Goal: Task Accomplishment & Management: Use online tool/utility

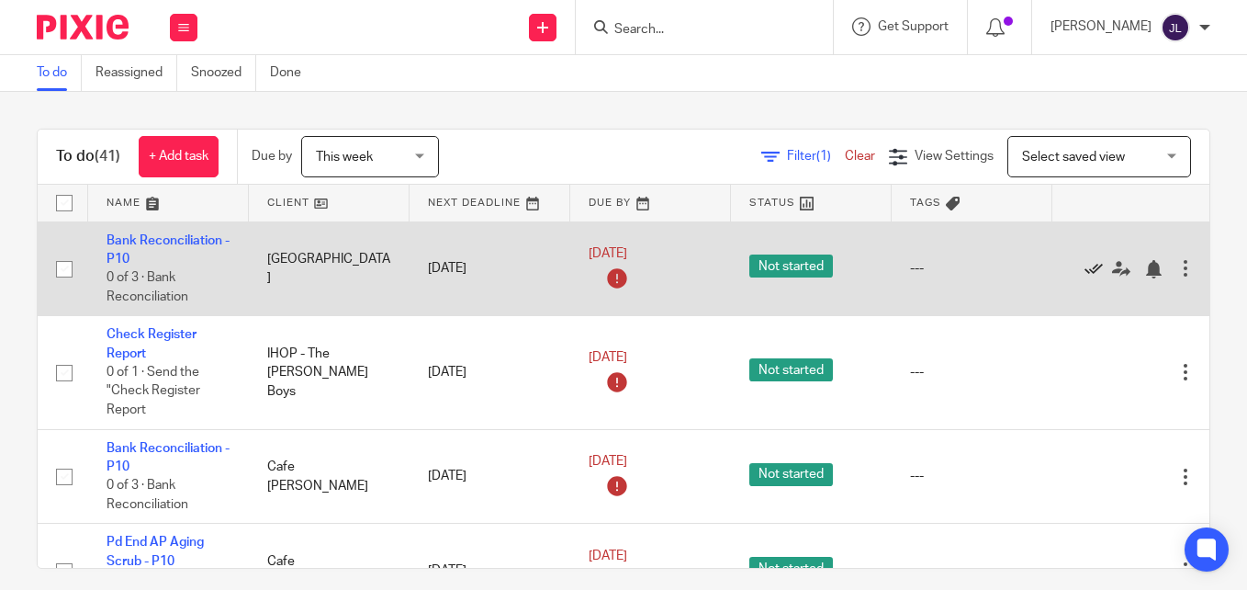
click at [1091, 265] on icon at bounding box center [1094, 269] width 18 height 18
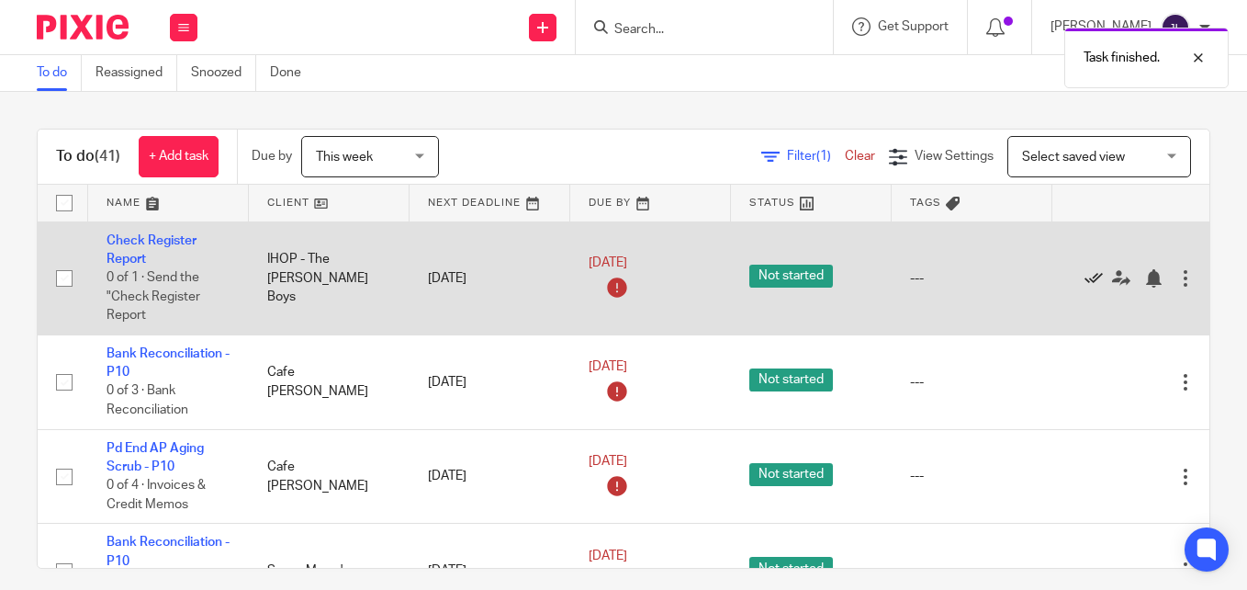
click at [1089, 277] on icon at bounding box center [1094, 278] width 18 height 18
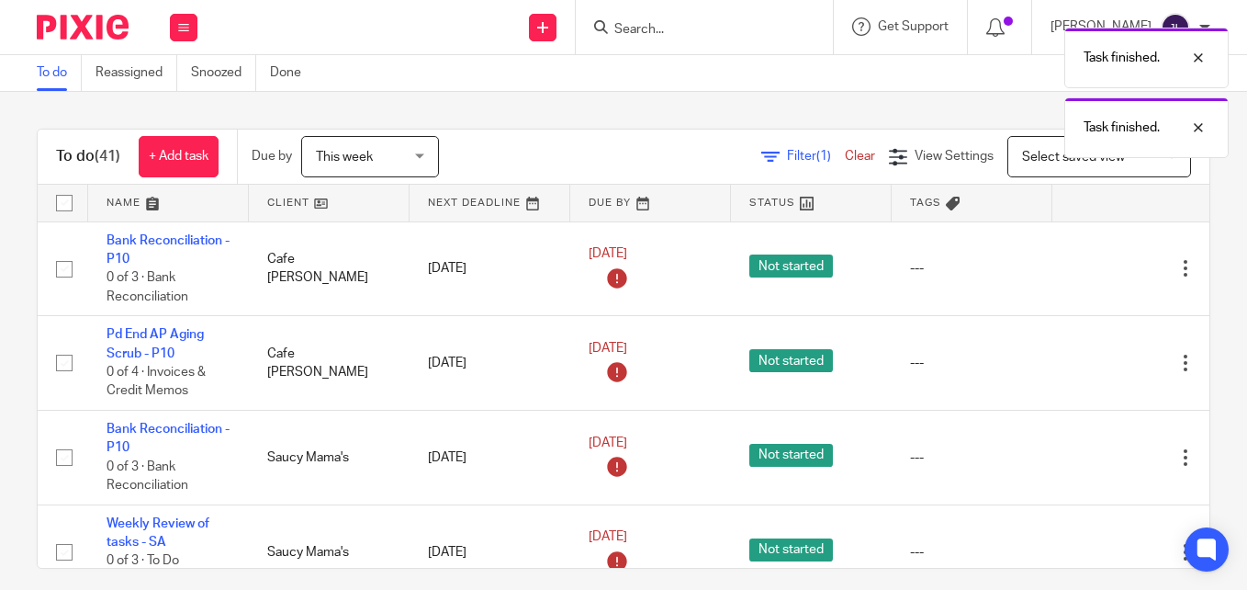
click at [1089, 277] on icon at bounding box center [1094, 269] width 18 height 18
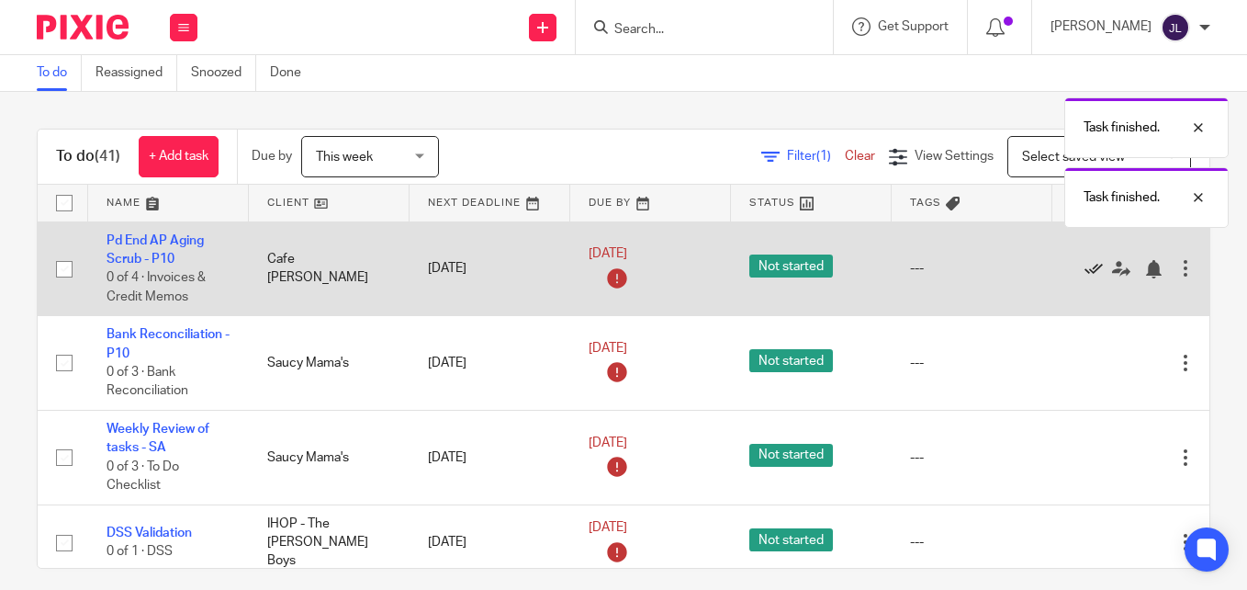
click at [1088, 273] on icon at bounding box center [1094, 269] width 18 height 18
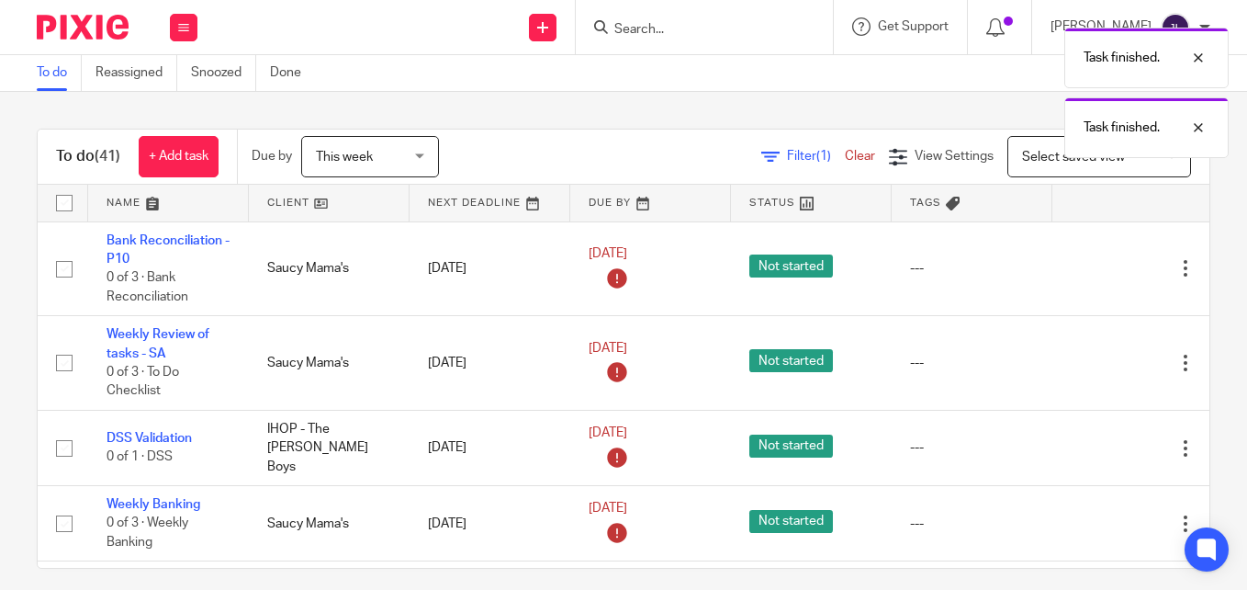
click at [1088, 273] on icon at bounding box center [1094, 269] width 18 height 18
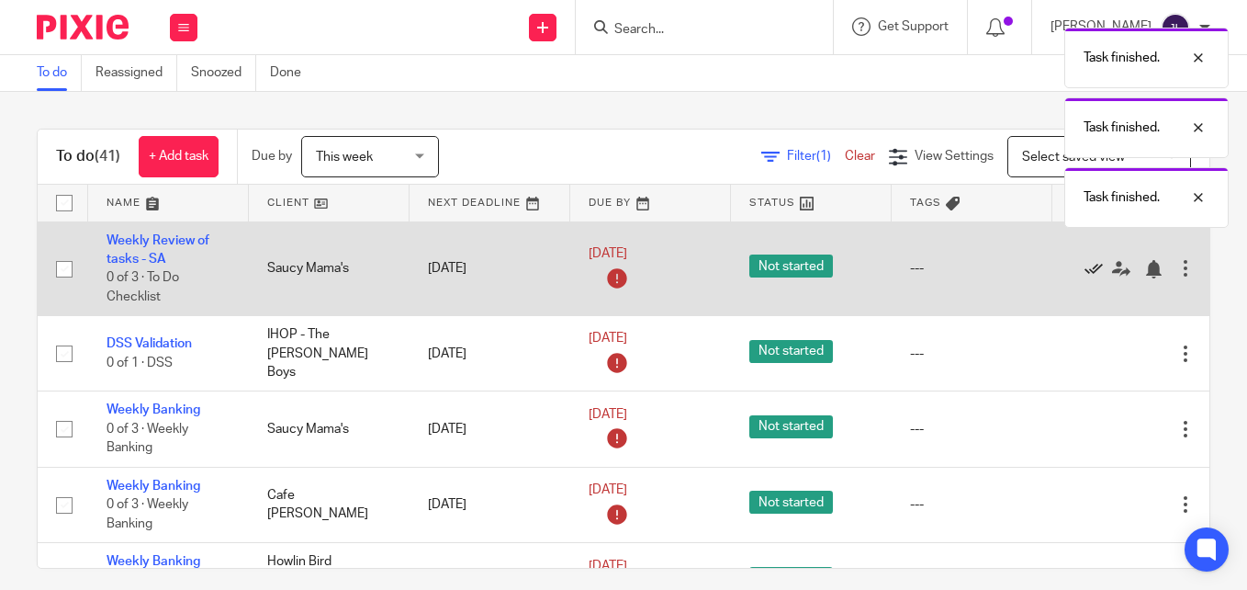
click at [1088, 273] on icon at bounding box center [1094, 269] width 18 height 18
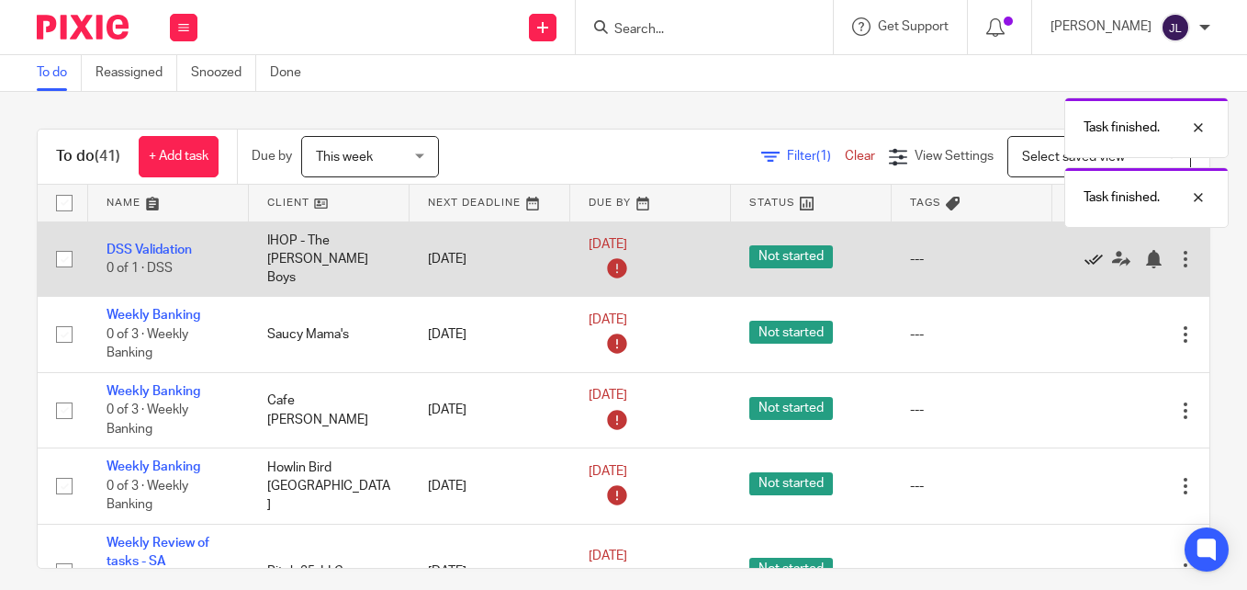
click at [1096, 255] on icon at bounding box center [1094, 259] width 18 height 18
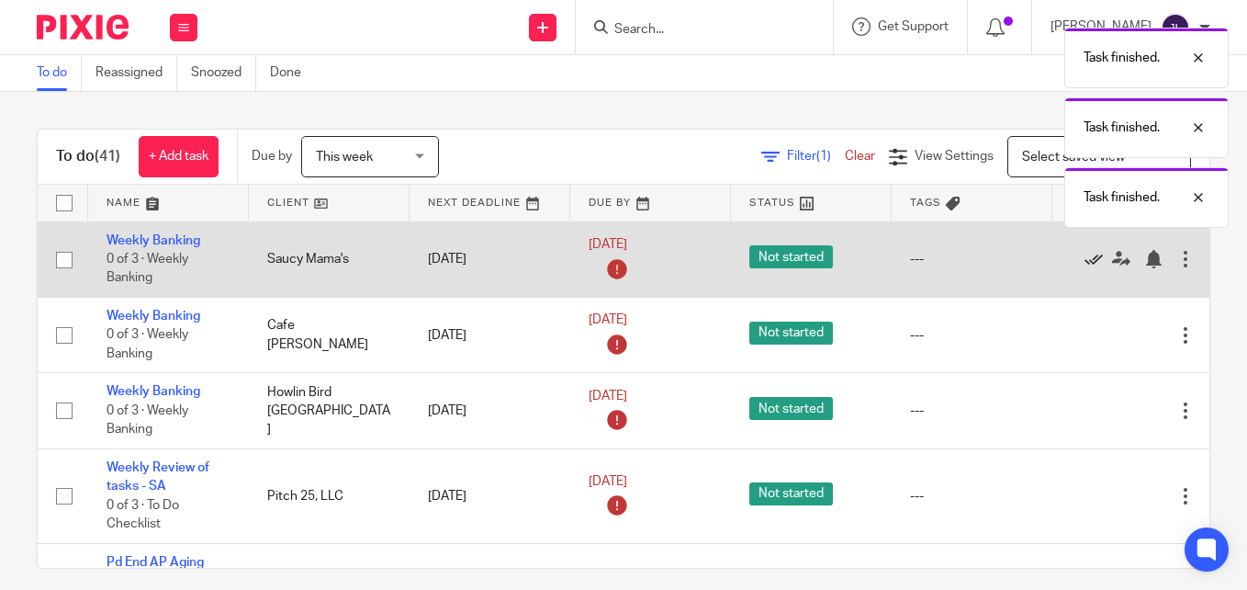
click at [1094, 252] on icon at bounding box center [1094, 259] width 18 height 18
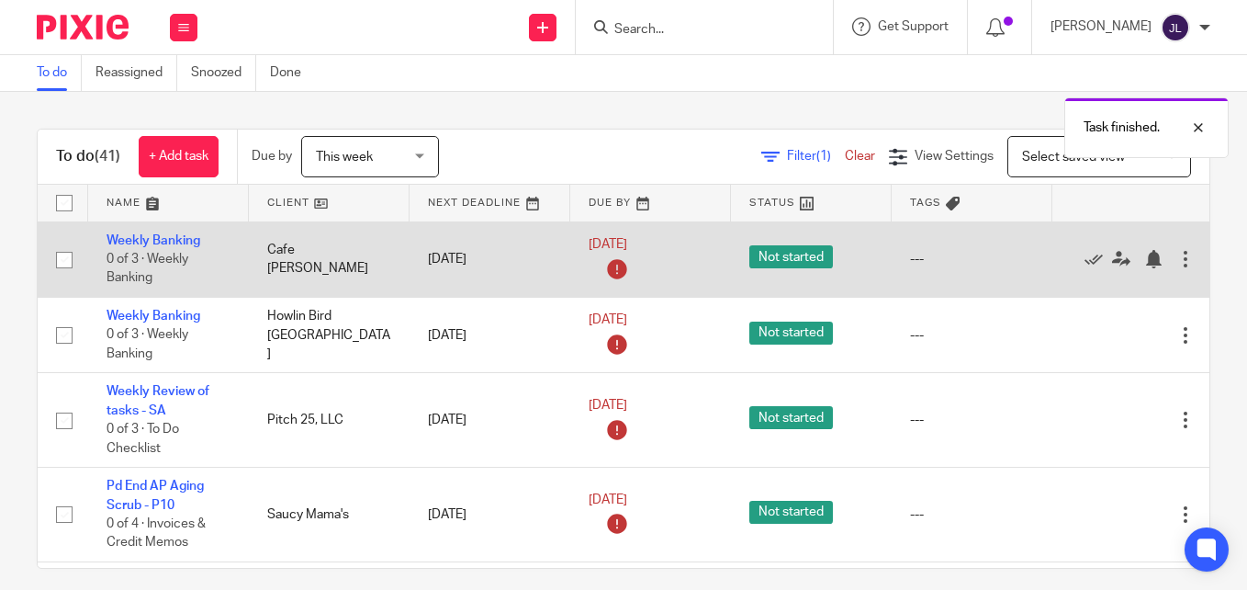
click at [1083, 251] on div at bounding box center [1124, 259] width 106 height 18
click at [1087, 253] on icon at bounding box center [1094, 259] width 18 height 18
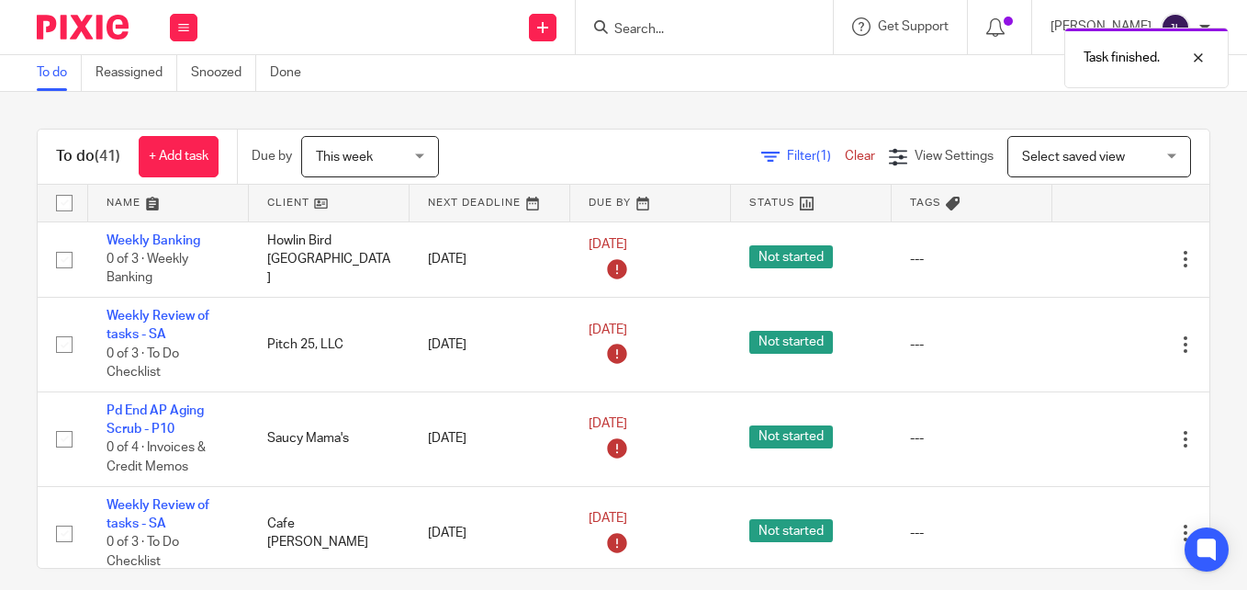
click at [1087, 253] on icon at bounding box center [1094, 259] width 18 height 18
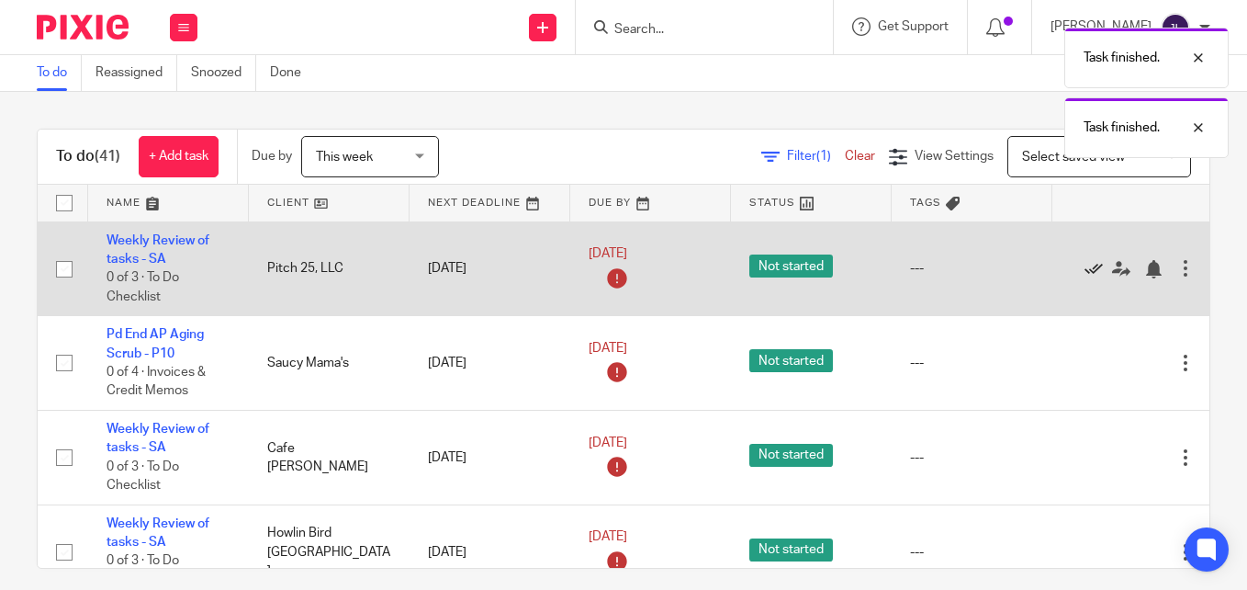
click at [1091, 264] on icon at bounding box center [1094, 269] width 18 height 18
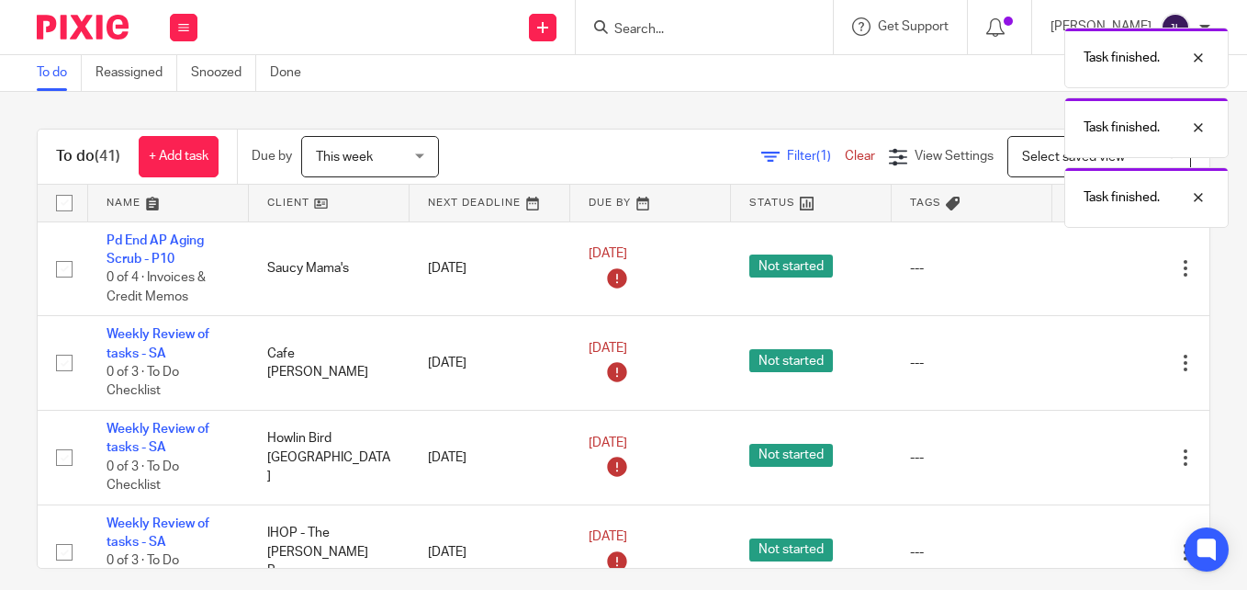
click at [1091, 264] on icon at bounding box center [1094, 269] width 18 height 18
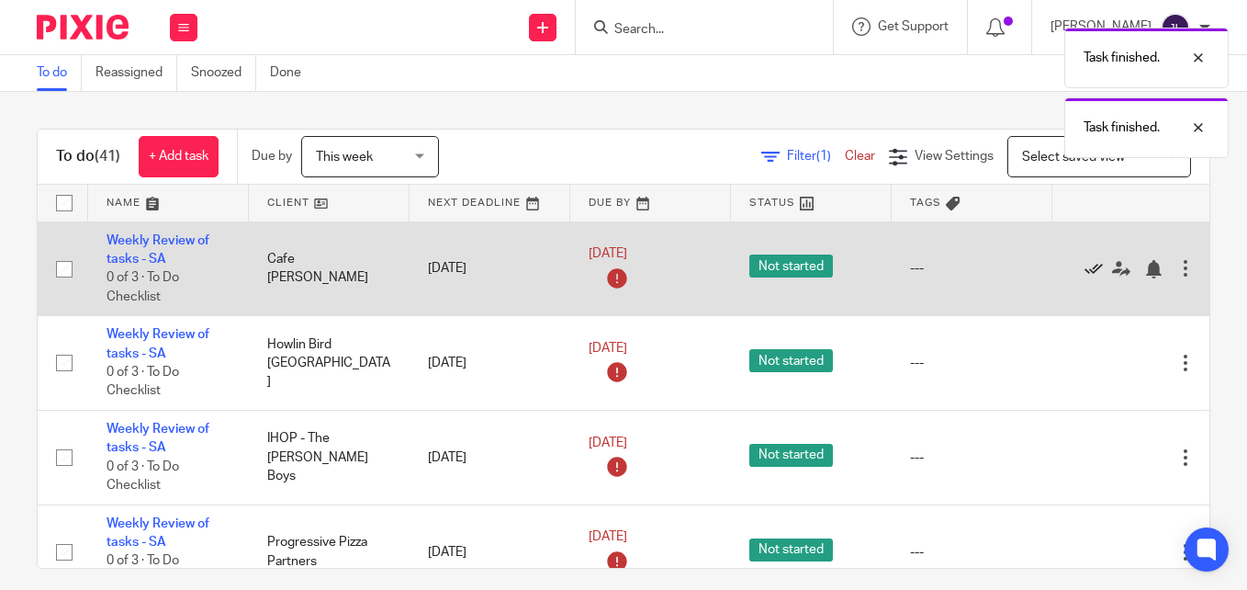
click at [1090, 260] on icon at bounding box center [1094, 269] width 18 height 18
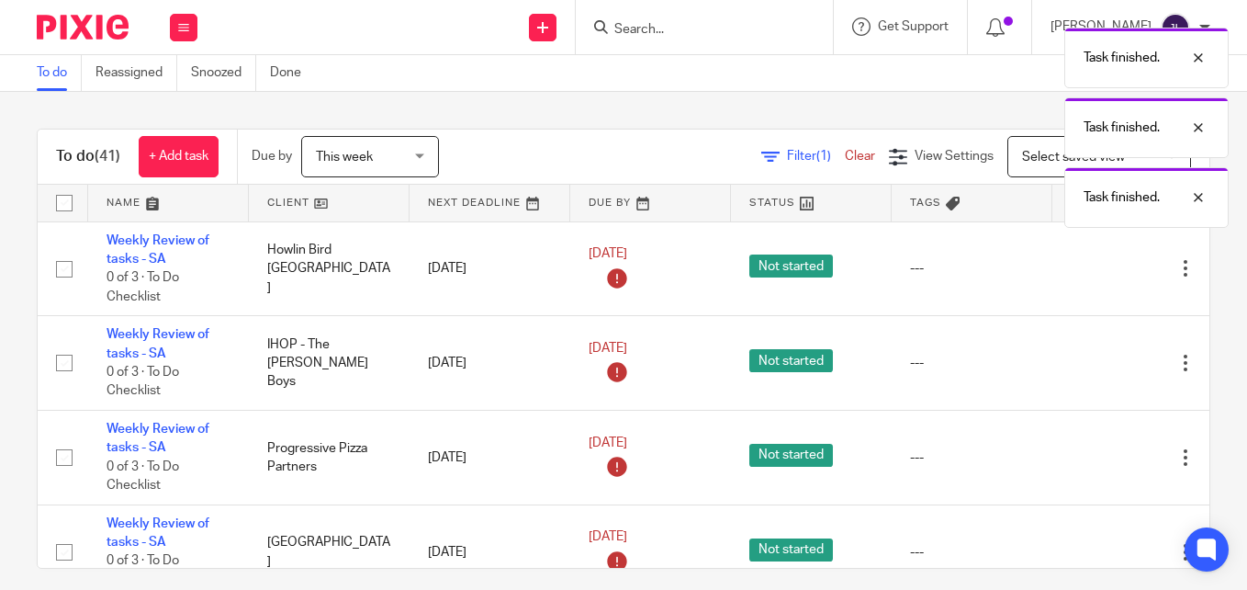
click at [1090, 260] on icon at bounding box center [1094, 269] width 18 height 18
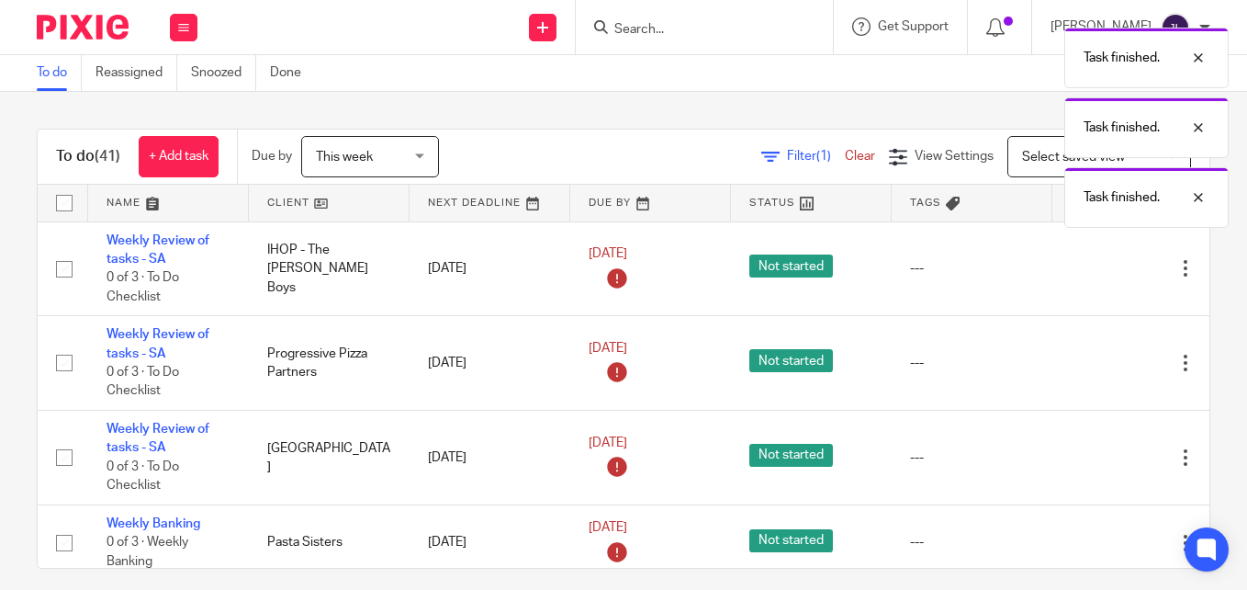
click at [1090, 260] on icon at bounding box center [1094, 269] width 18 height 18
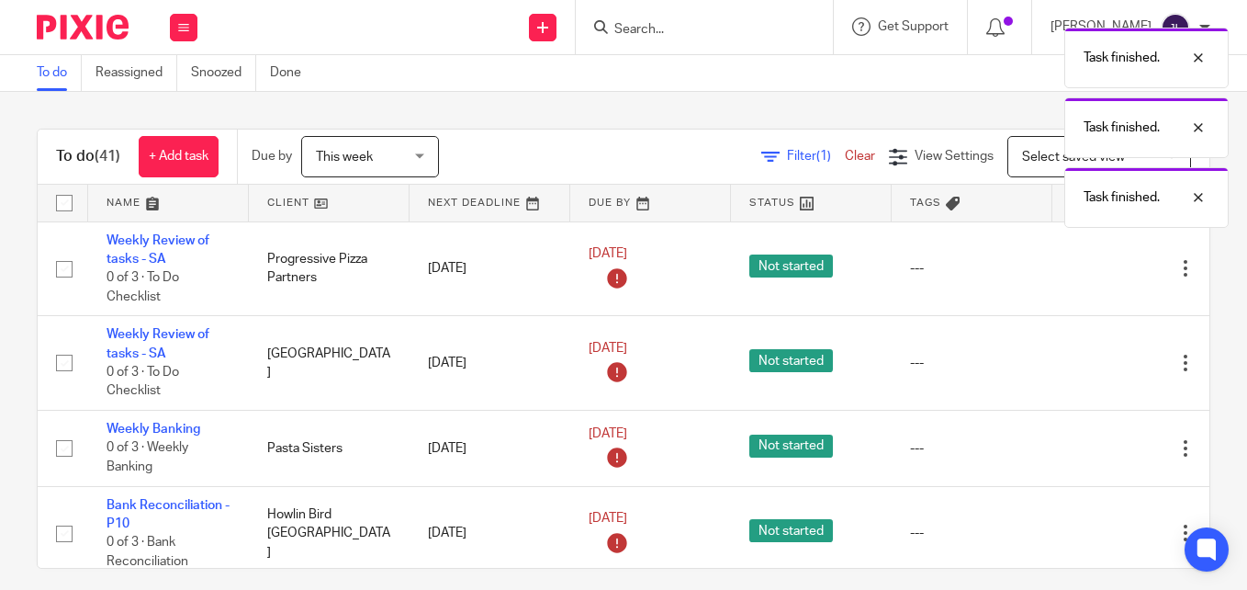
click at [1199, 265] on div "To do (41) + Add task Due by This week This week Today Tomorrow This week Next …" at bounding box center [623, 341] width 1247 height 498
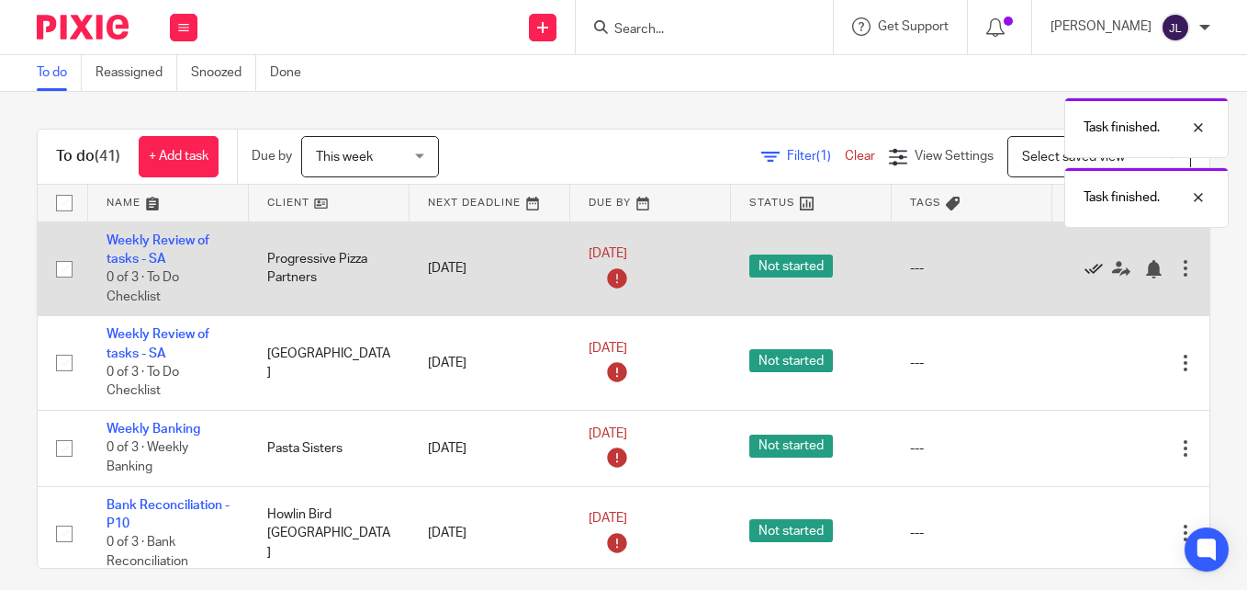
click at [1096, 268] on icon at bounding box center [1094, 269] width 18 height 18
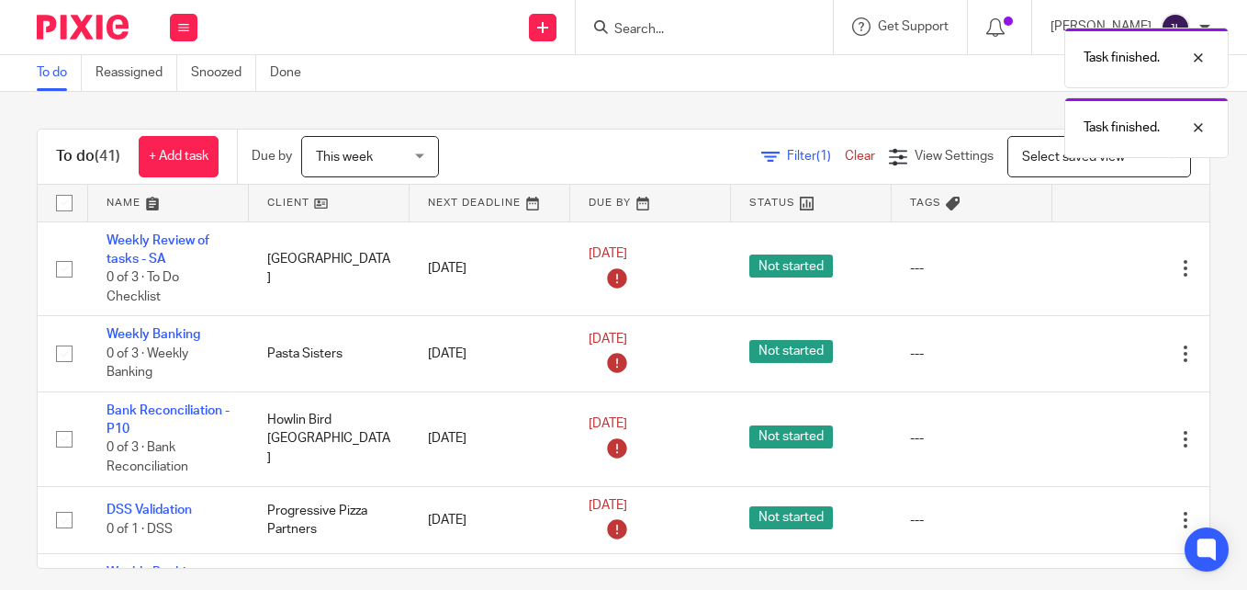
click at [1096, 268] on icon at bounding box center [1094, 269] width 18 height 18
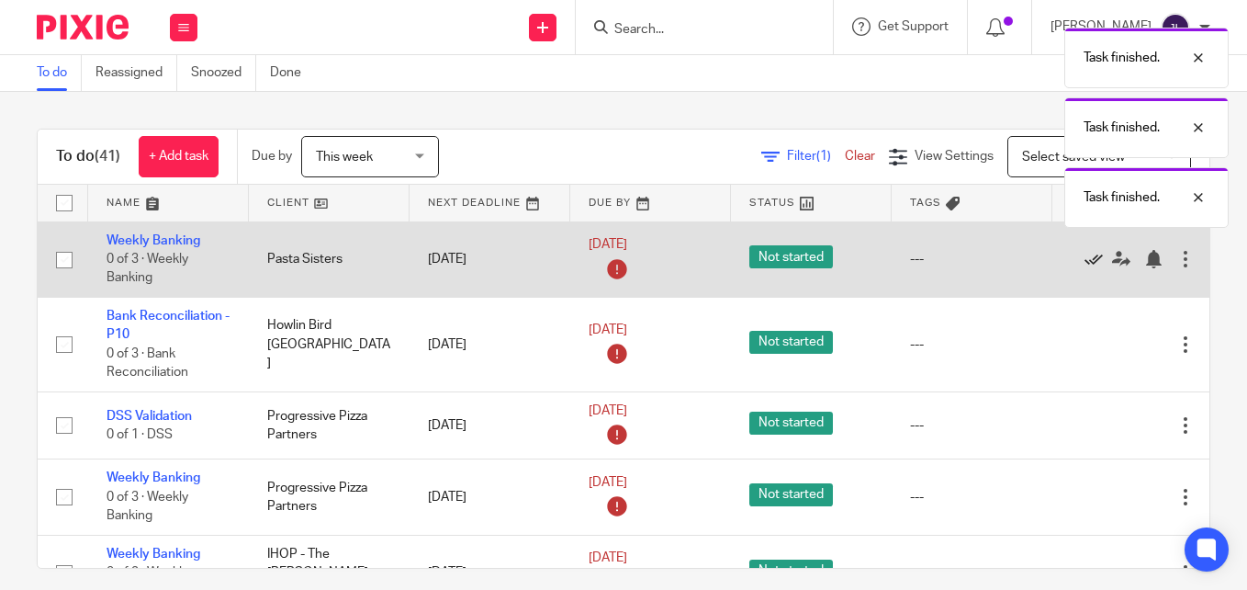
click at [1096, 268] on icon at bounding box center [1094, 259] width 18 height 18
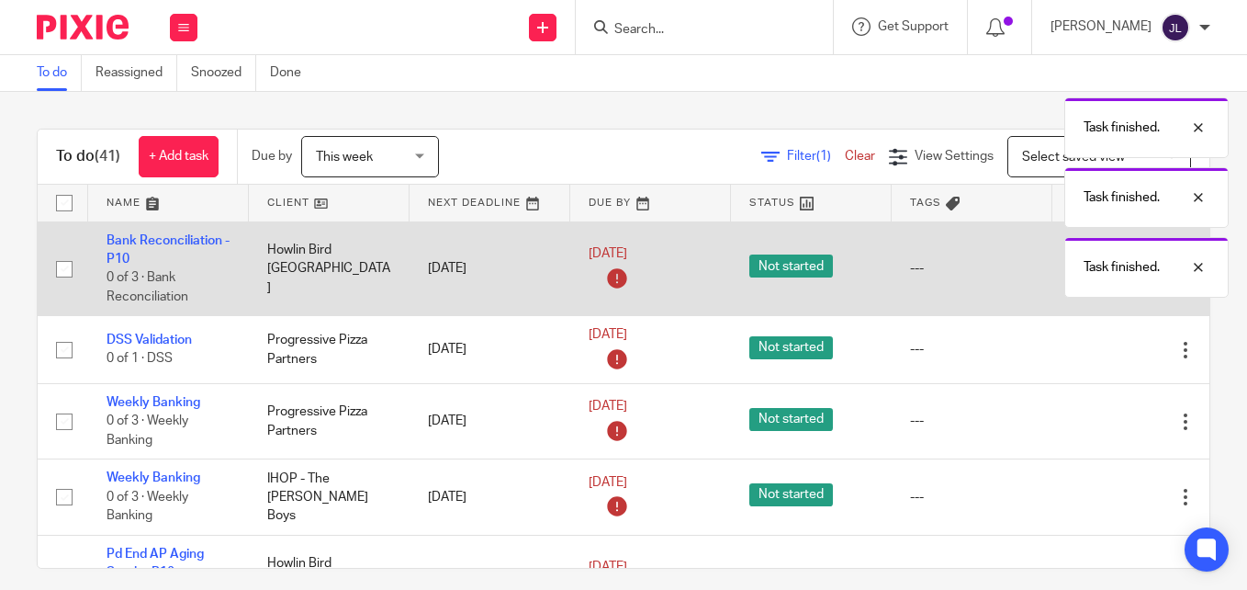
click at [1096, 268] on body "Work Email Clients Team Reports Work Email Clients Team Reports Settings Send n…" at bounding box center [623, 295] width 1247 height 590
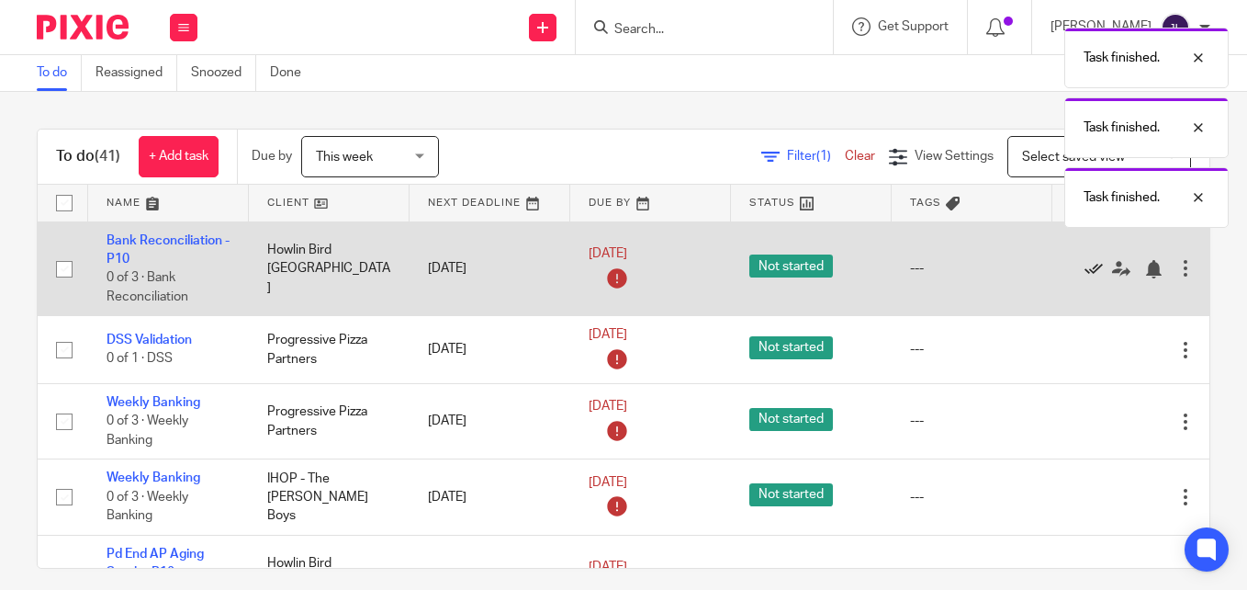
click at [1096, 268] on icon at bounding box center [1094, 269] width 18 height 18
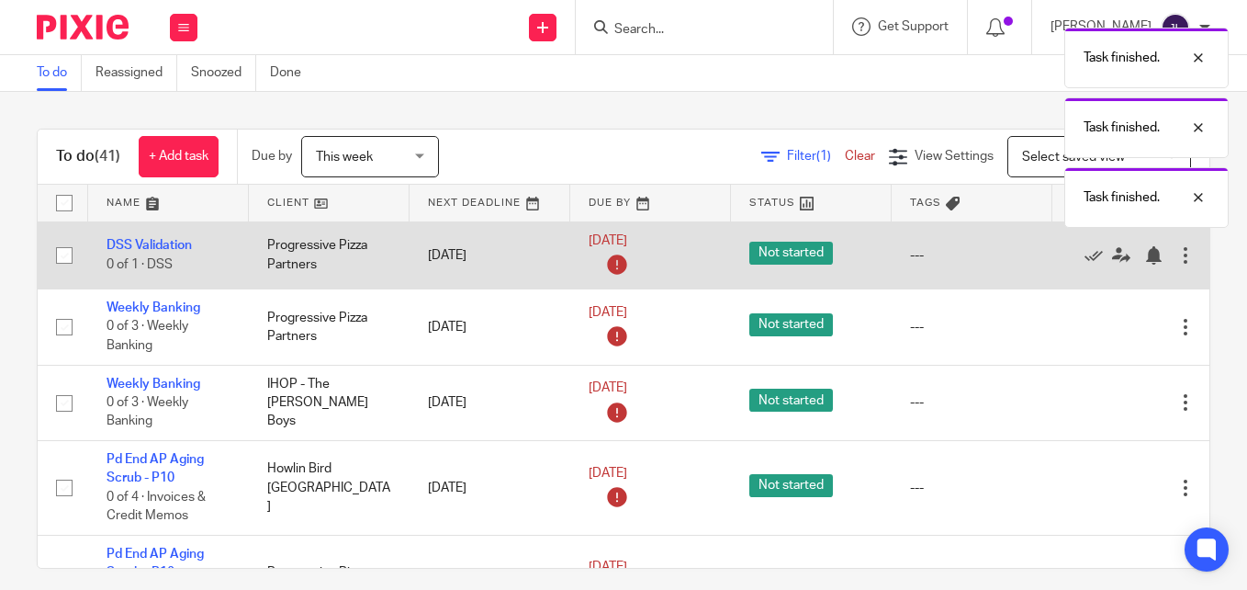
click at [1095, 267] on div "Edit task Delete" at bounding box center [1133, 255] width 124 height 46
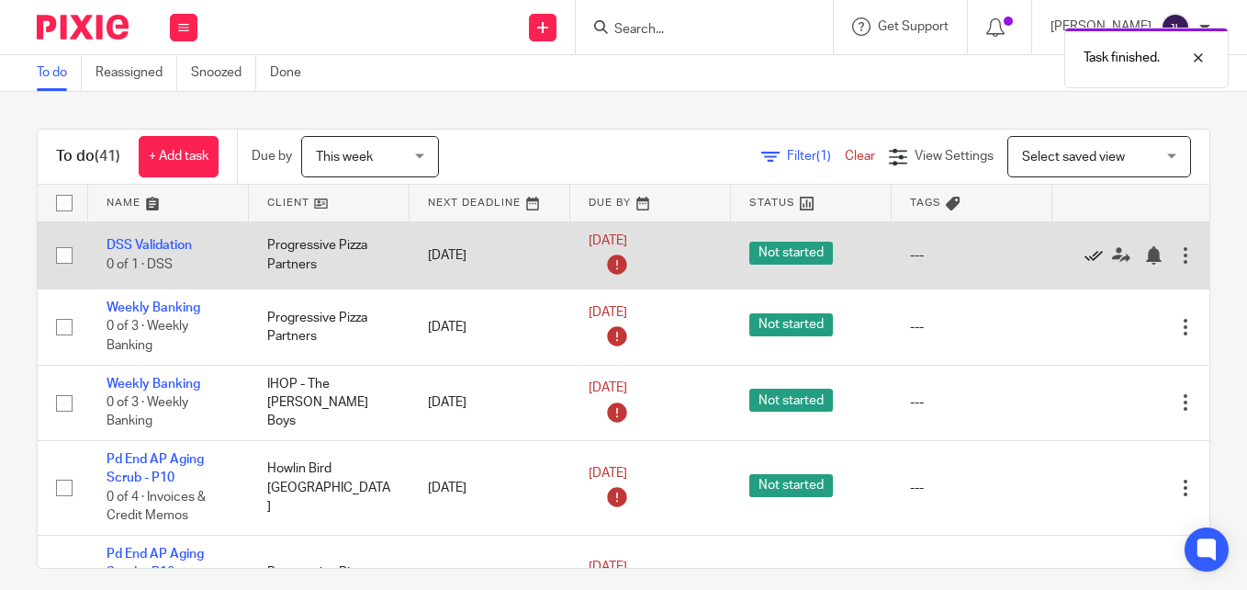
click at [1095, 256] on icon at bounding box center [1094, 255] width 18 height 18
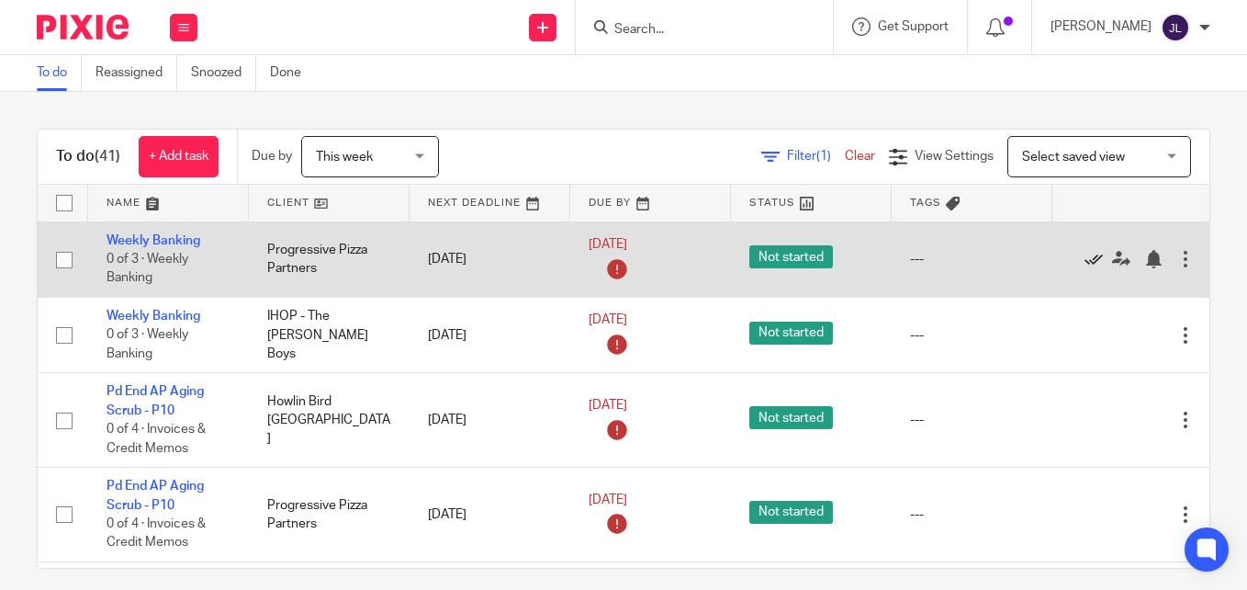
click at [1099, 256] on icon at bounding box center [1094, 259] width 18 height 18
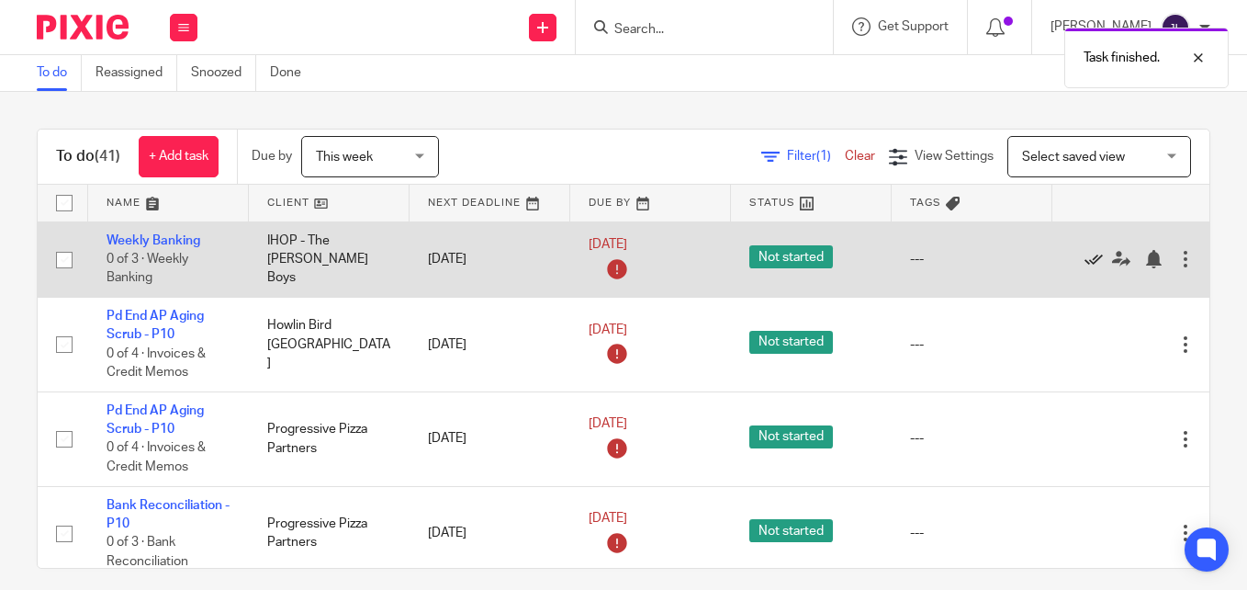
click at [1099, 256] on icon at bounding box center [1094, 259] width 18 height 18
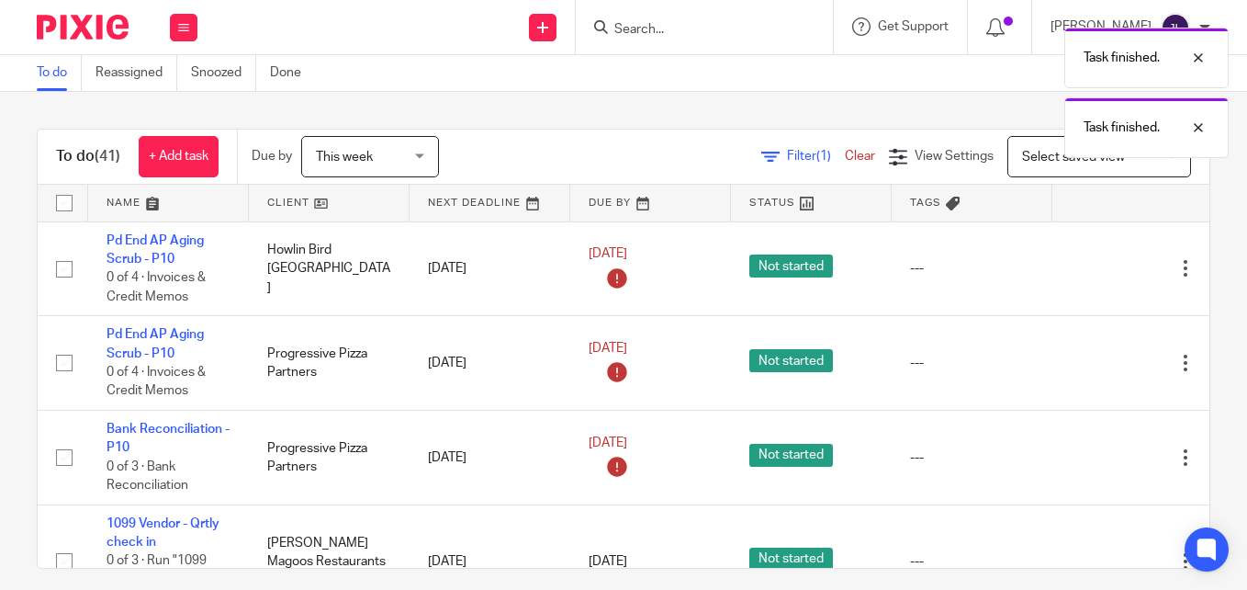
click at [1099, 256] on div "Edit task Delete" at bounding box center [1133, 268] width 124 height 46
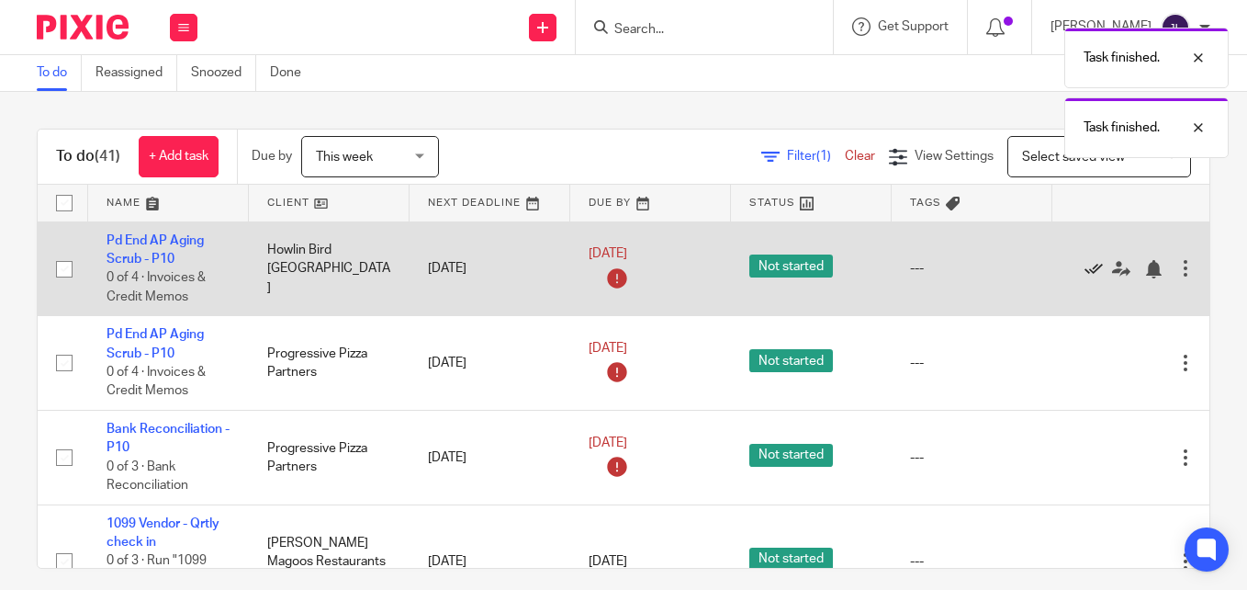
click at [1089, 265] on icon at bounding box center [1094, 269] width 18 height 18
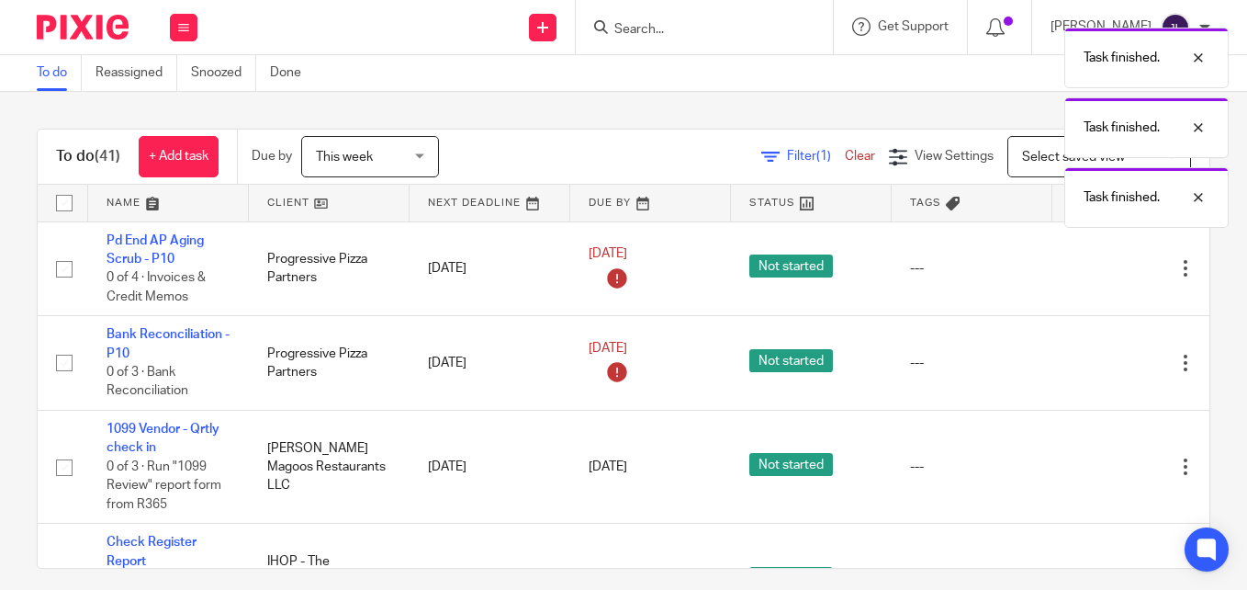
click at [1089, 265] on icon at bounding box center [1094, 269] width 18 height 18
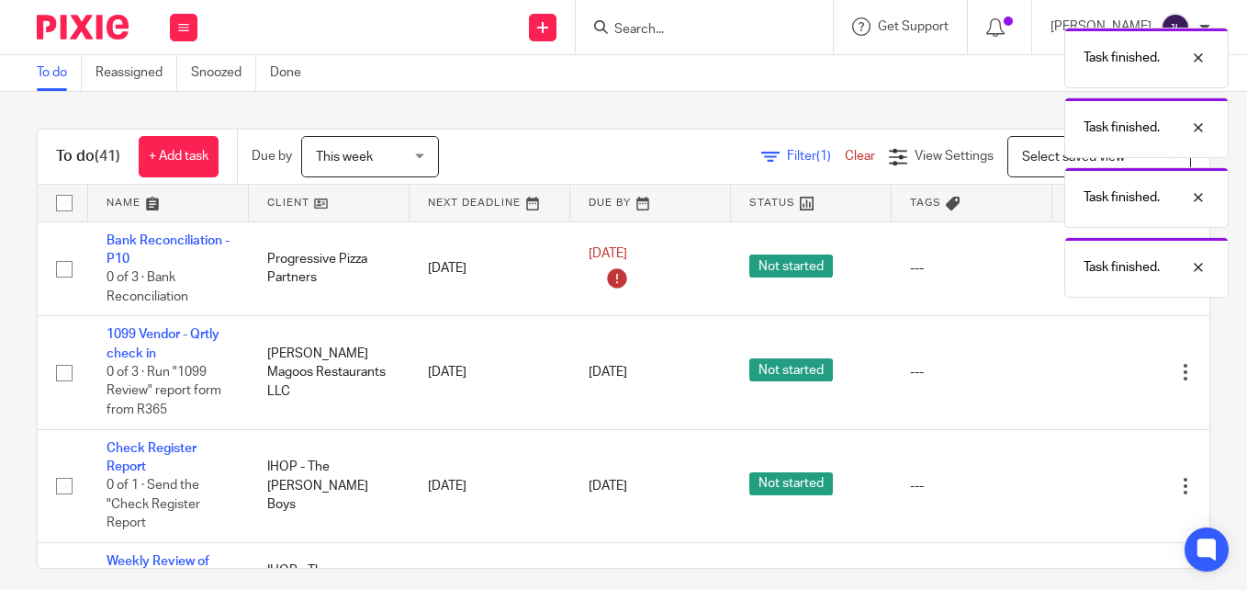
click at [1089, 265] on p "Task finished." at bounding box center [1122, 267] width 76 height 18
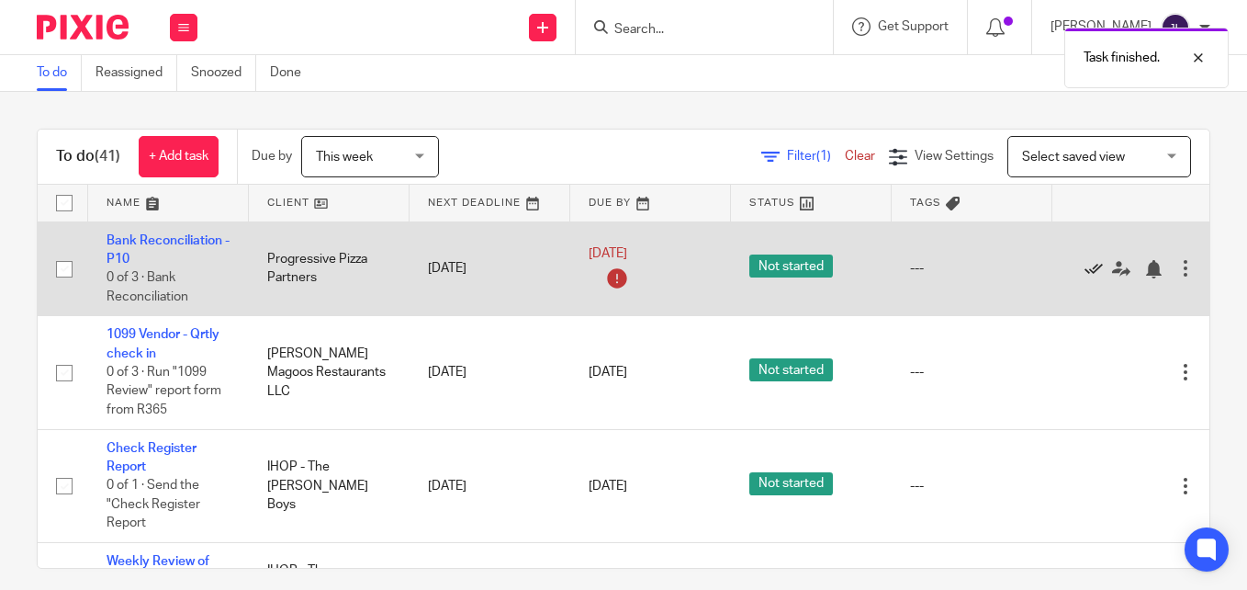
click at [1090, 273] on icon at bounding box center [1094, 269] width 18 height 18
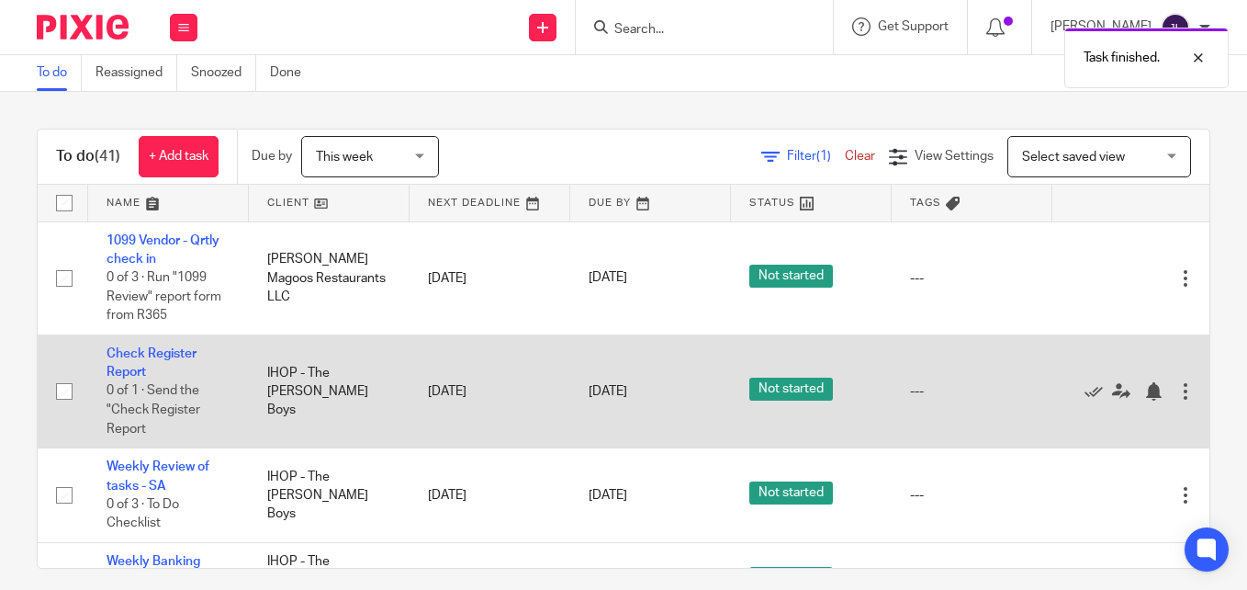
scroll to position [92, 0]
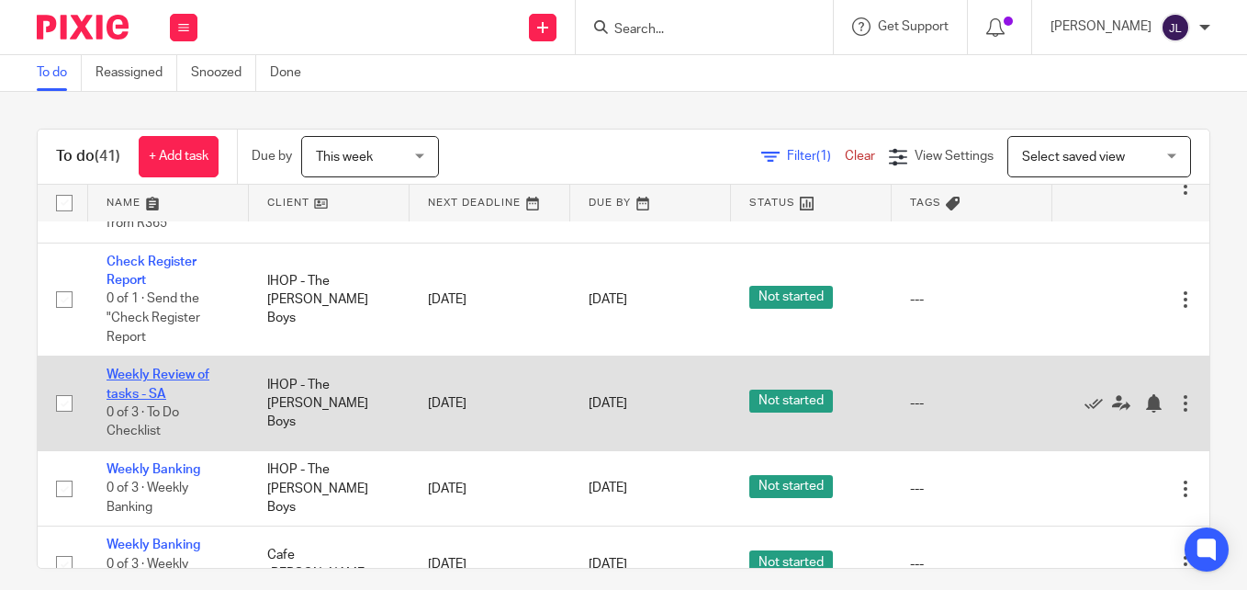
click at [130, 373] on link "Weekly Review of tasks - SA" at bounding box center [158, 383] width 103 height 31
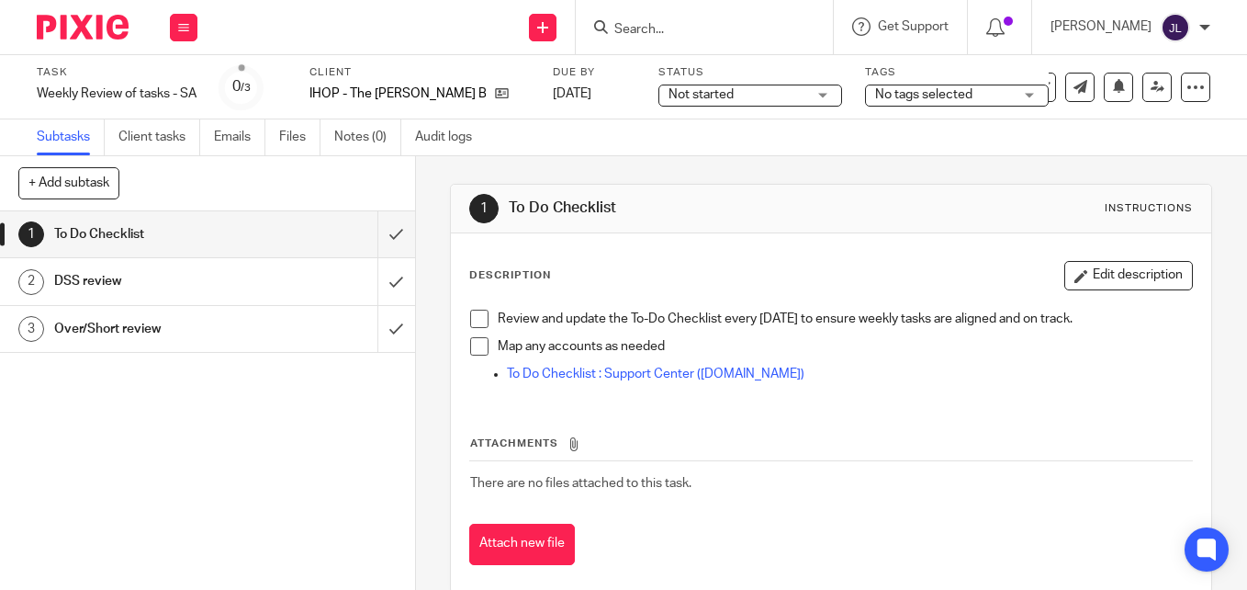
click at [479, 320] on span at bounding box center [479, 319] width 18 height 18
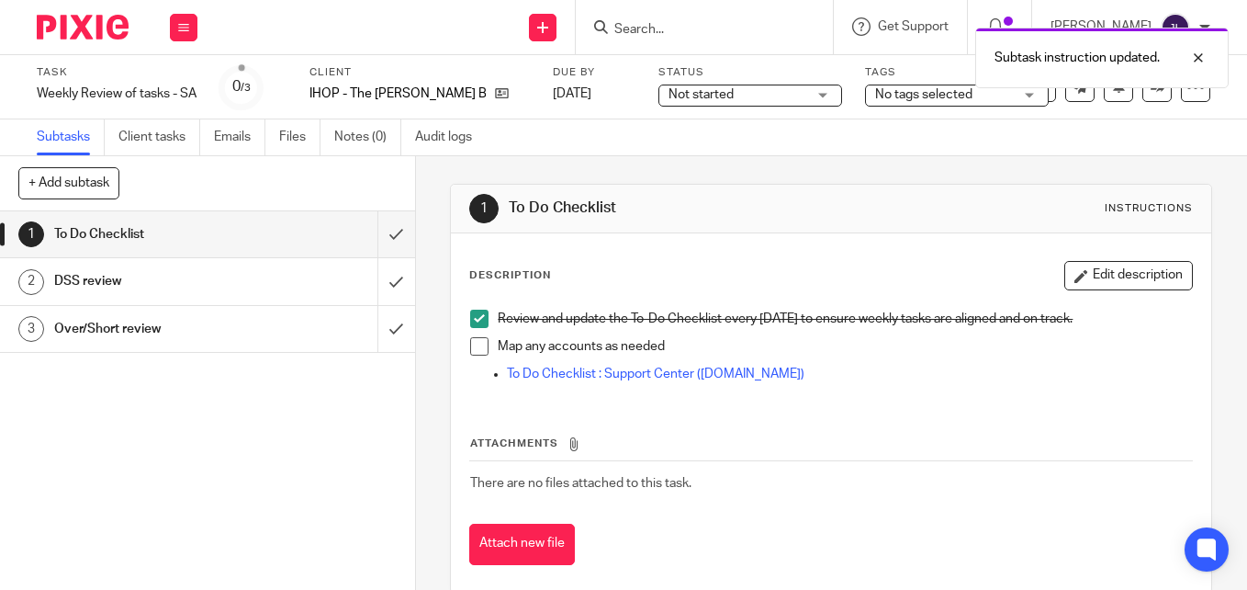
click at [476, 355] on span at bounding box center [479, 346] width 18 height 18
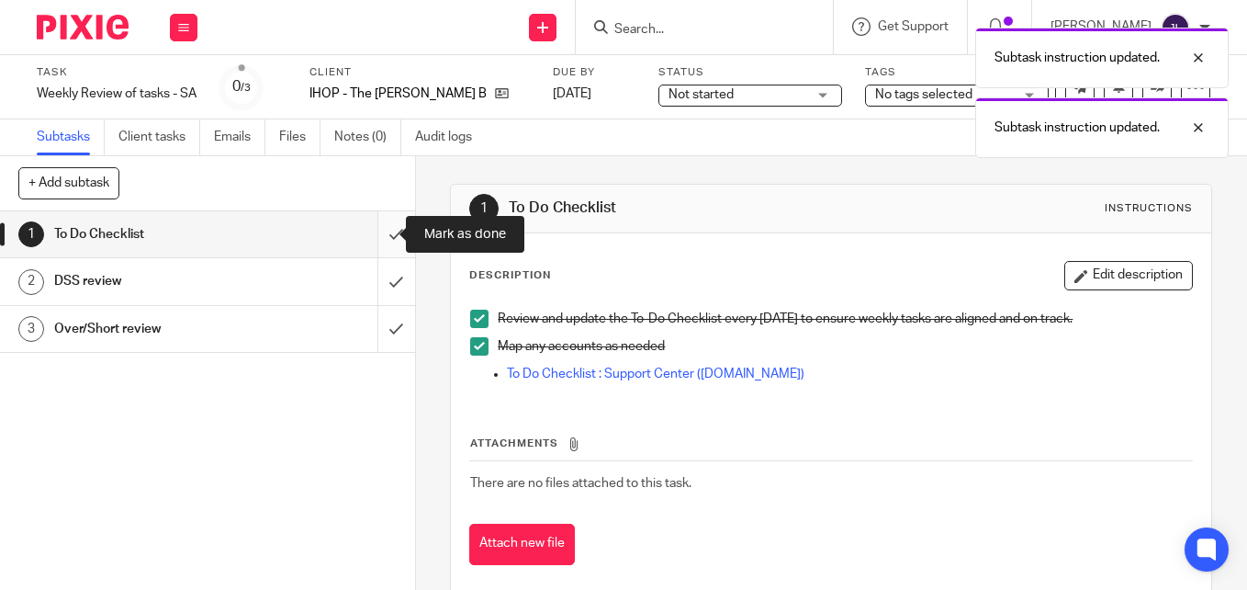
click at [373, 237] on input "submit" at bounding box center [207, 234] width 415 height 46
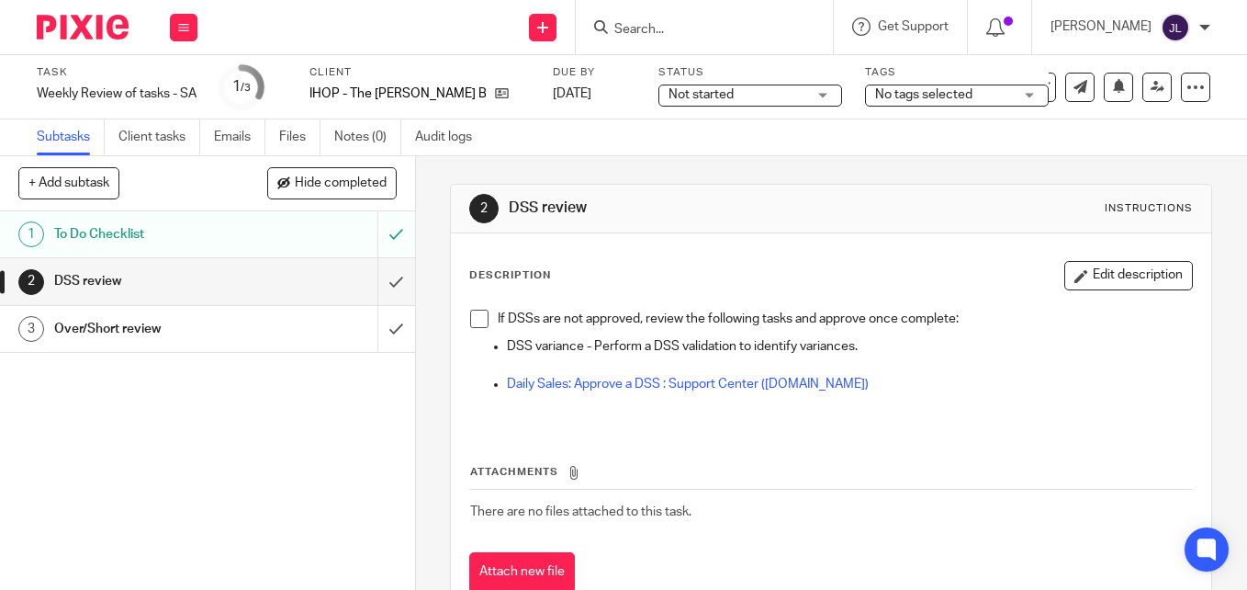
click at [698, 23] on input "Search" at bounding box center [695, 30] width 165 height 17
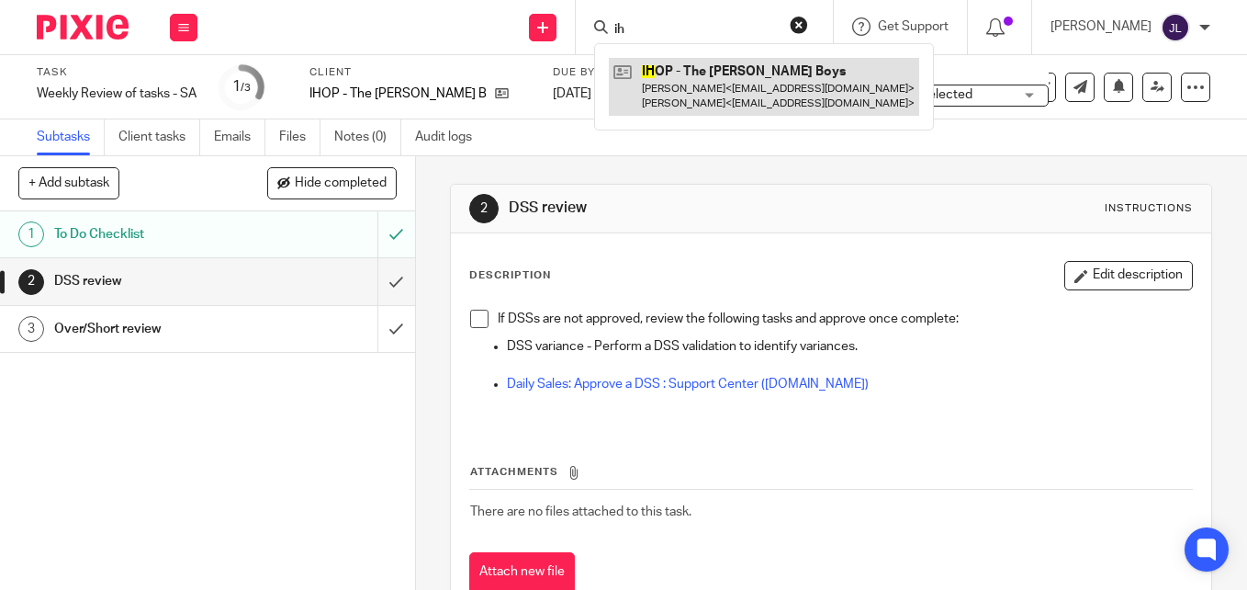
type input "ih"
click at [720, 102] on link at bounding box center [764, 86] width 310 height 57
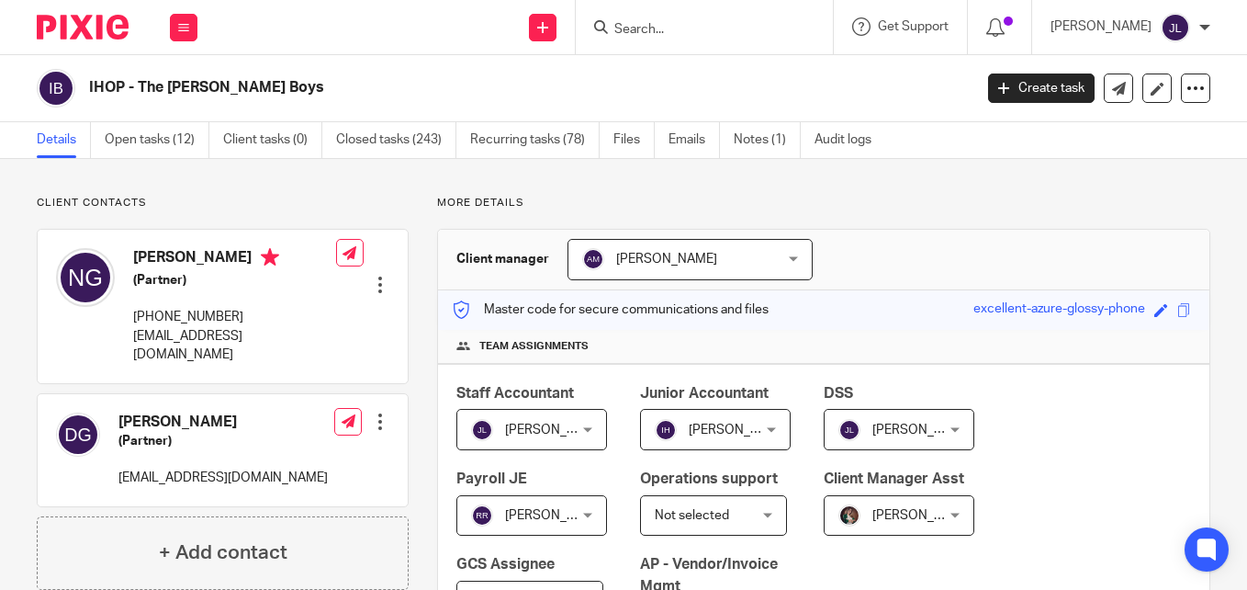
click at [67, 20] on img at bounding box center [83, 27] width 92 height 25
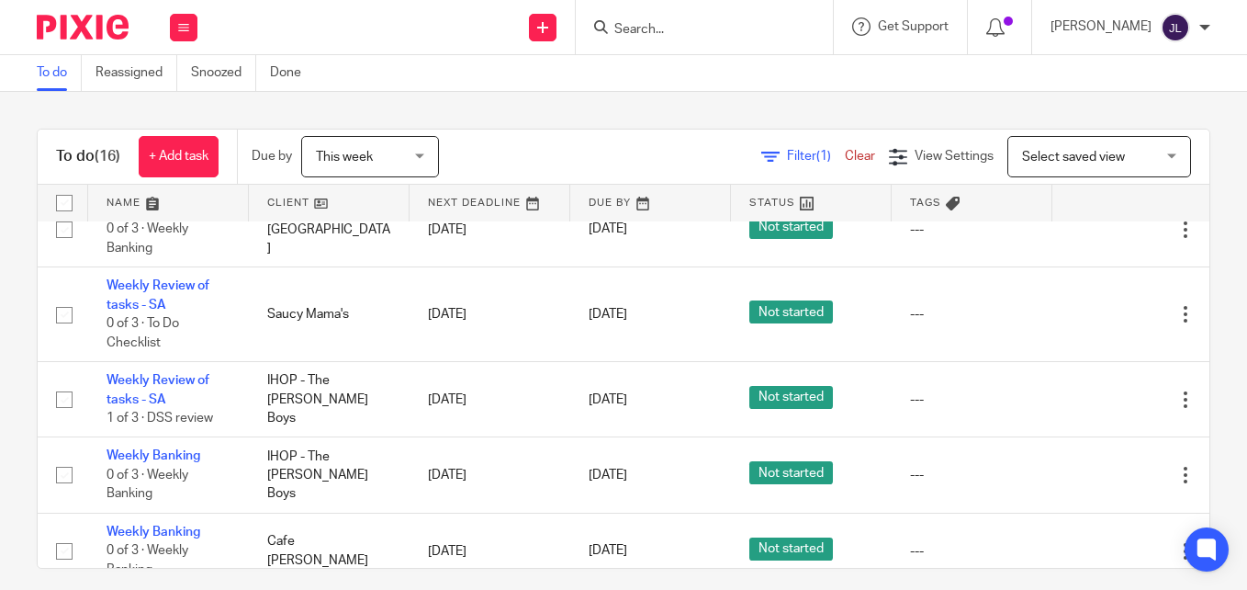
scroll to position [367, 0]
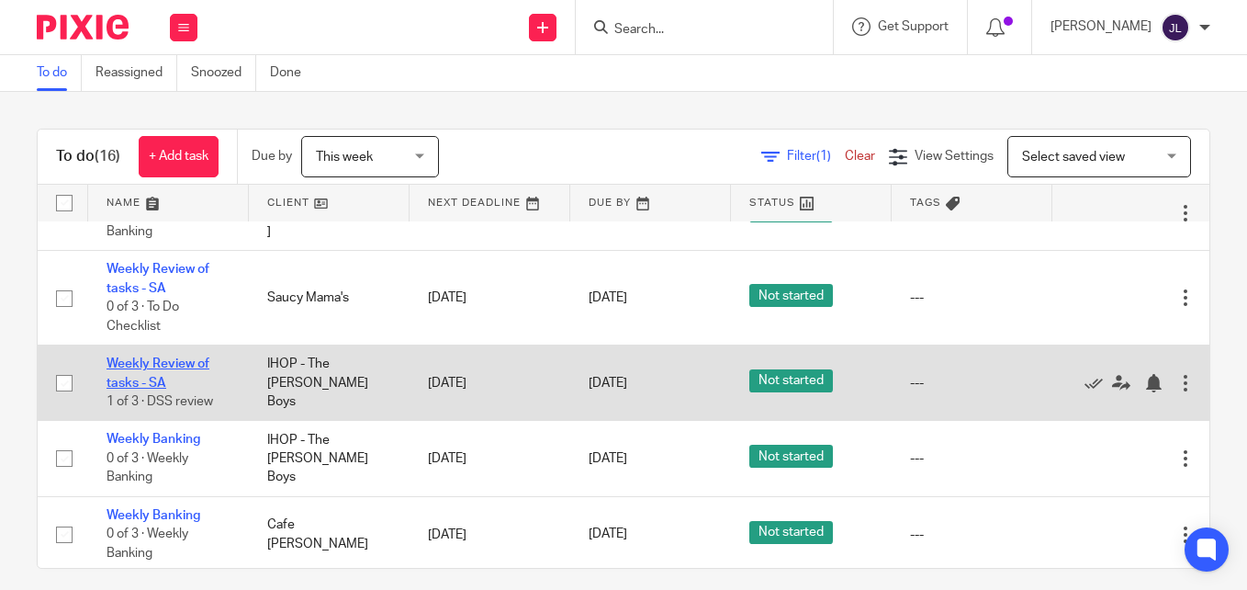
click at [145, 365] on link "Weekly Review of tasks - SA" at bounding box center [158, 372] width 103 height 31
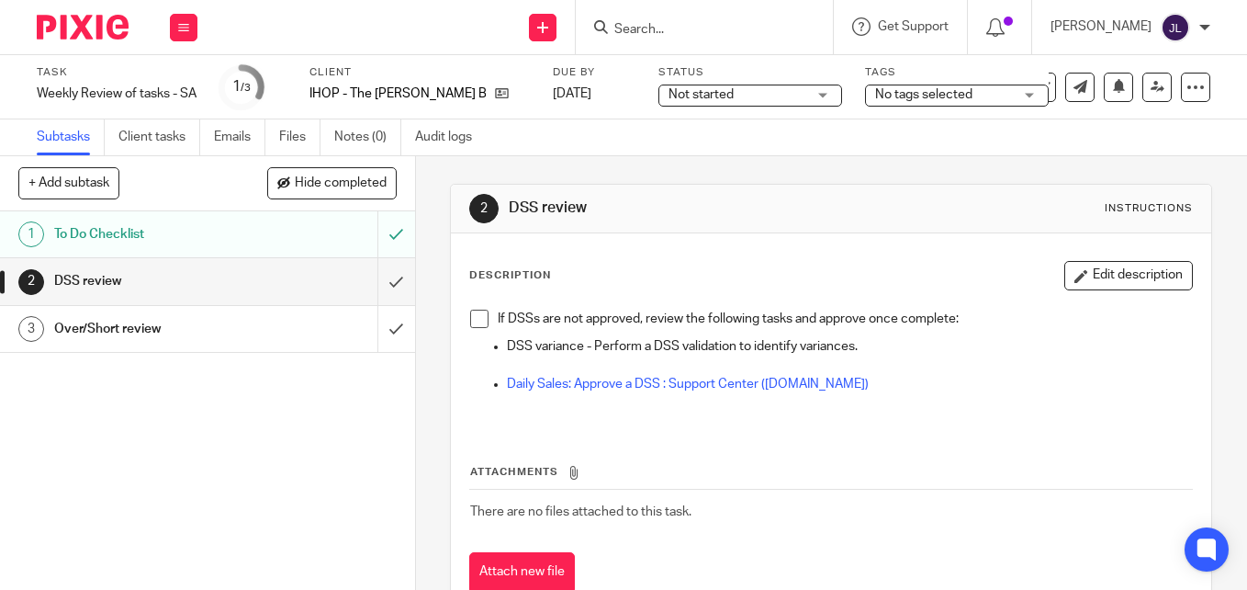
click at [85, 35] on img at bounding box center [83, 27] width 92 height 25
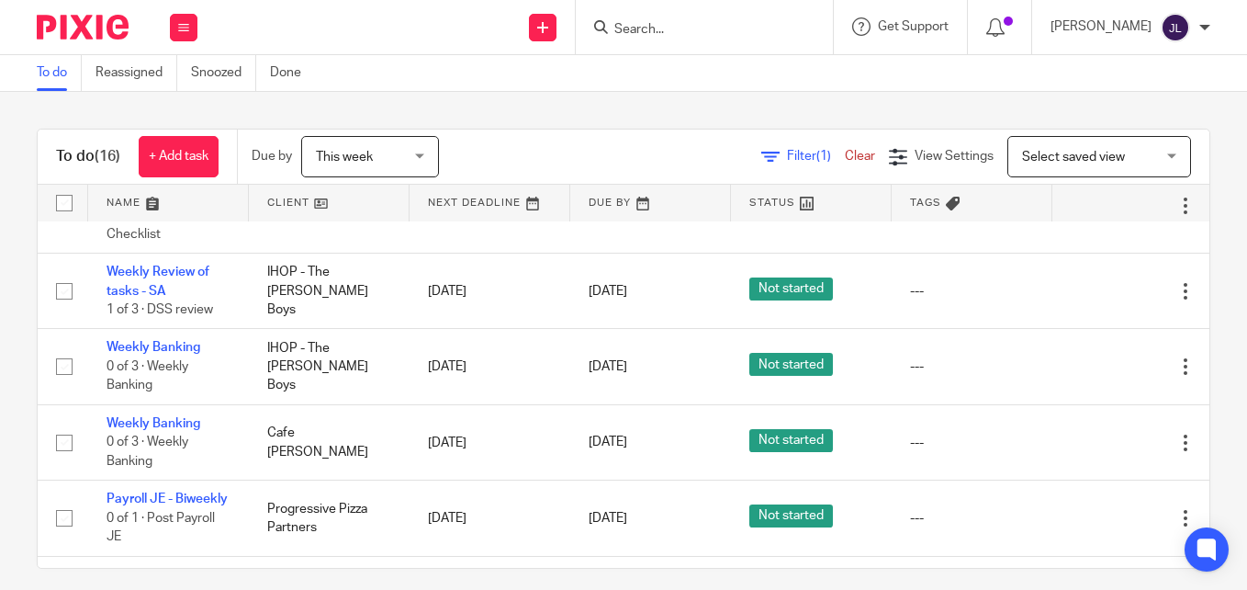
scroll to position [551, 0]
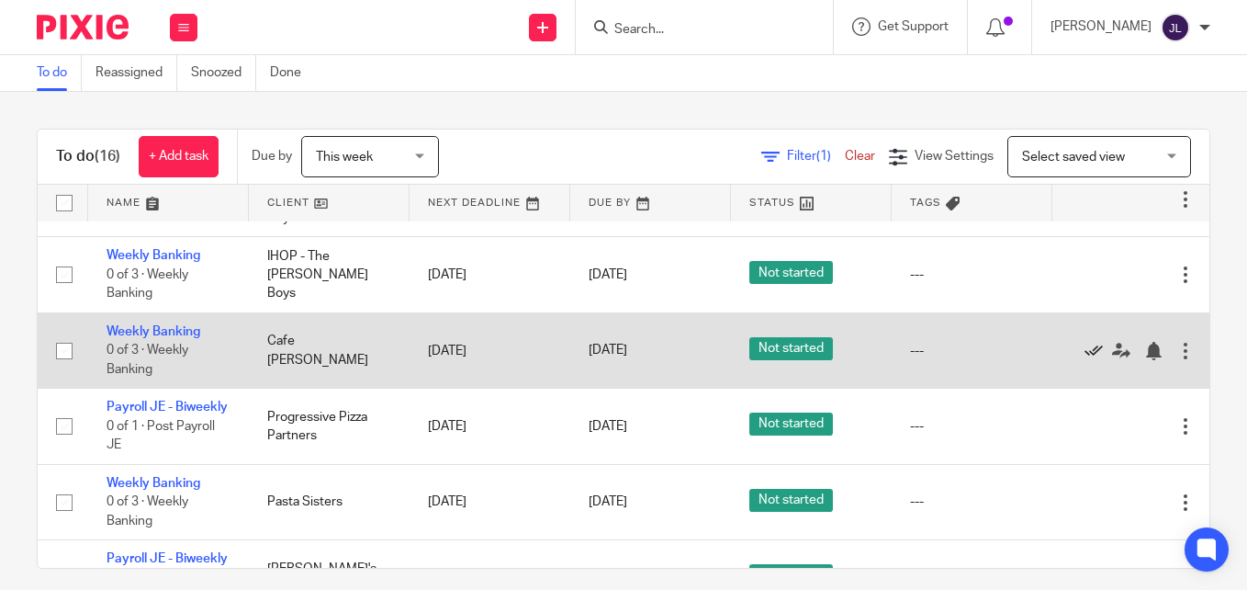
click at [1090, 355] on icon at bounding box center [1094, 351] width 18 height 18
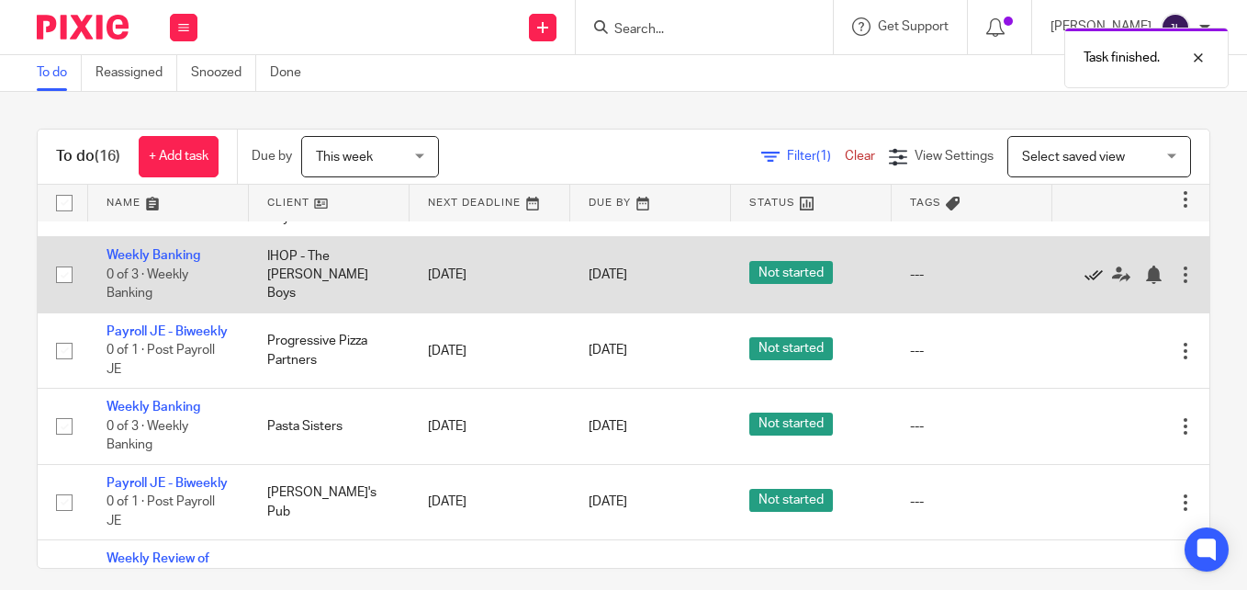
click at [1095, 276] on icon at bounding box center [1094, 274] width 18 height 18
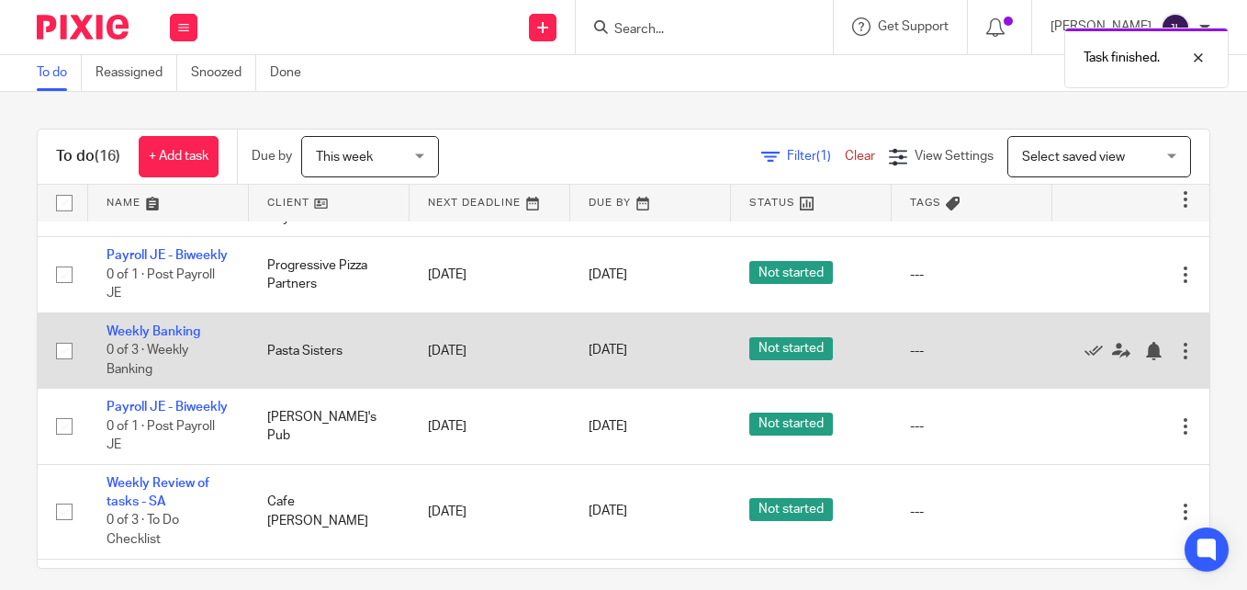
scroll to position [643, 0]
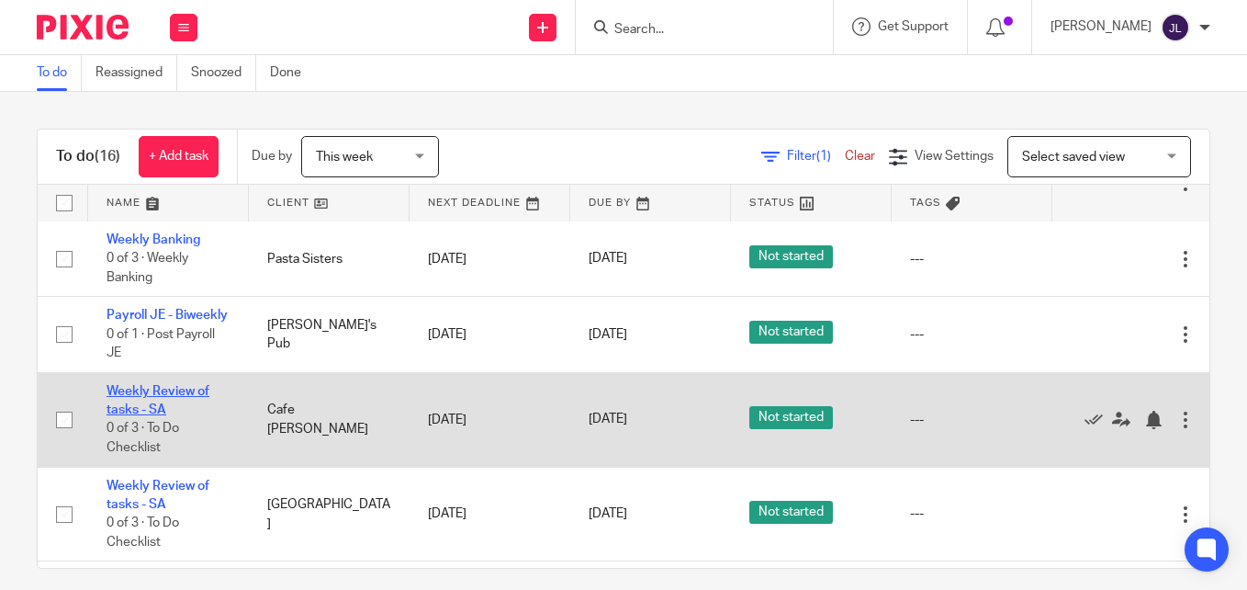
click at [125, 389] on link "Weekly Review of tasks - SA" at bounding box center [158, 400] width 103 height 31
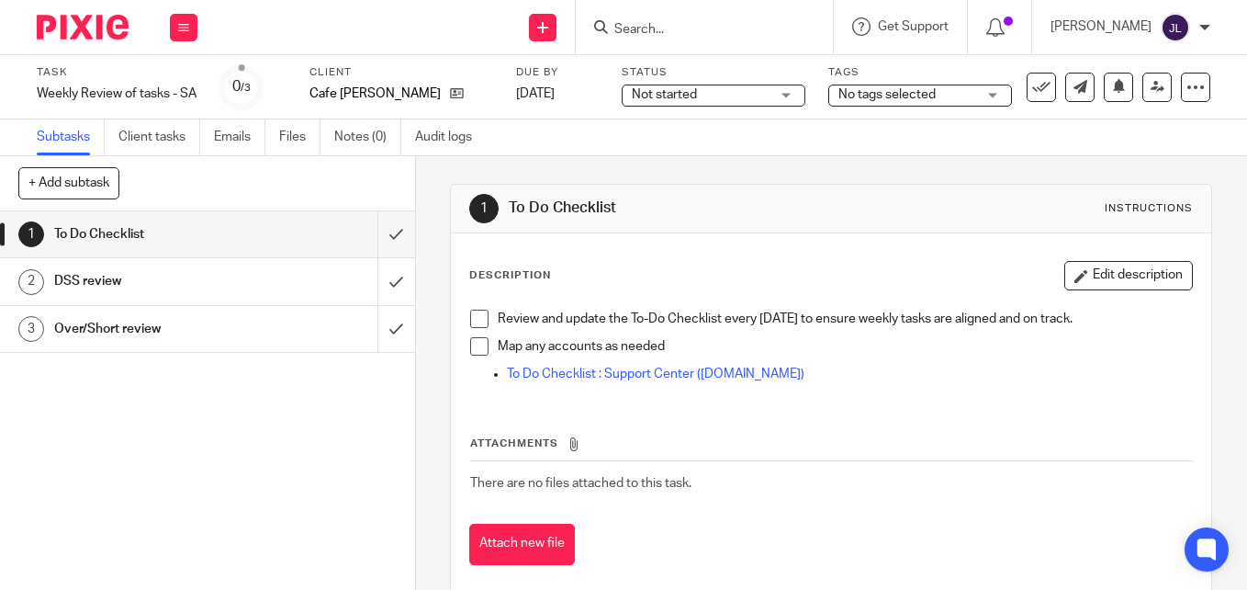
click at [470, 321] on span at bounding box center [479, 319] width 18 height 18
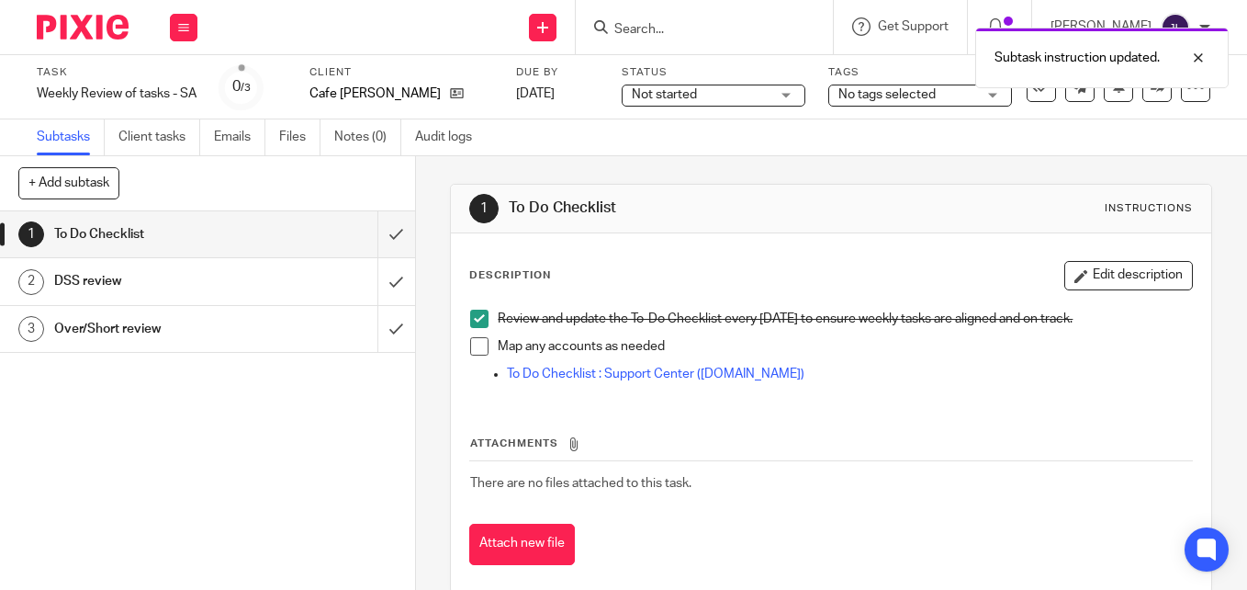
click at [476, 350] on span at bounding box center [479, 346] width 18 height 18
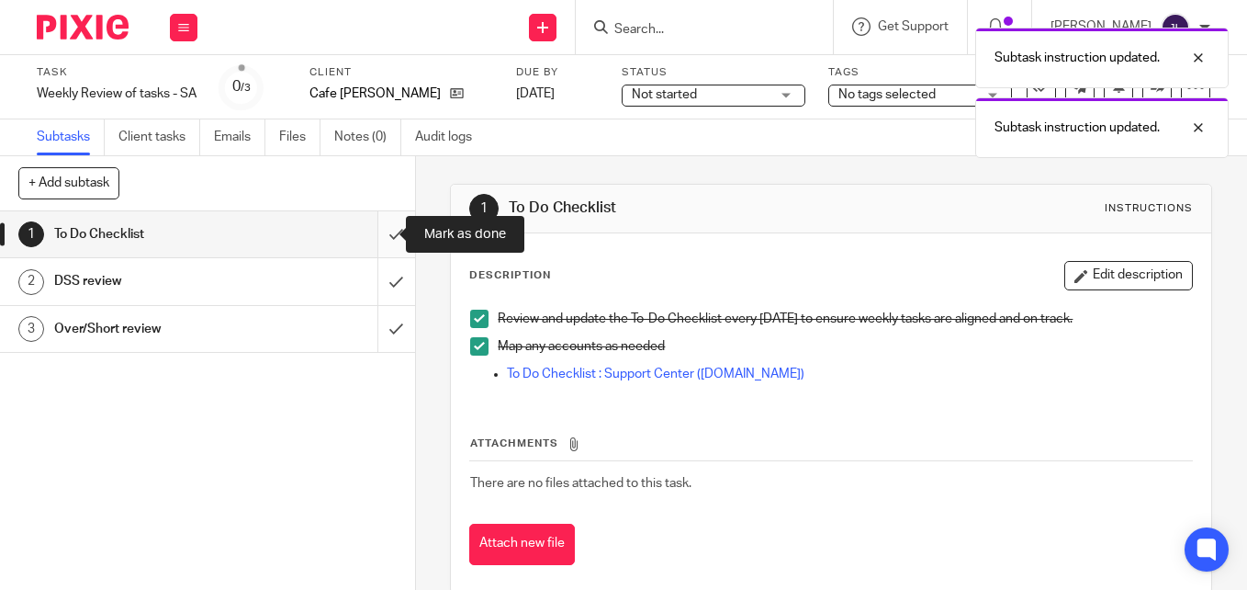
click at [375, 232] on input "submit" at bounding box center [207, 234] width 415 height 46
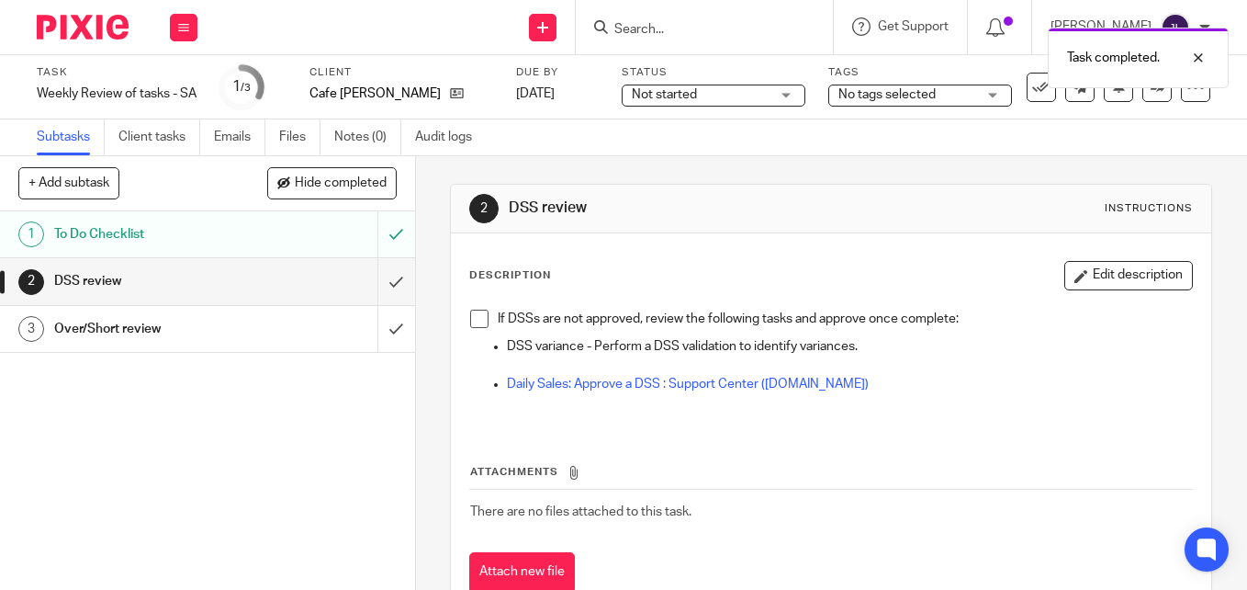
click at [286, 278] on div "DSS review" at bounding box center [206, 281] width 305 height 28
click at [479, 319] on span at bounding box center [479, 319] width 18 height 18
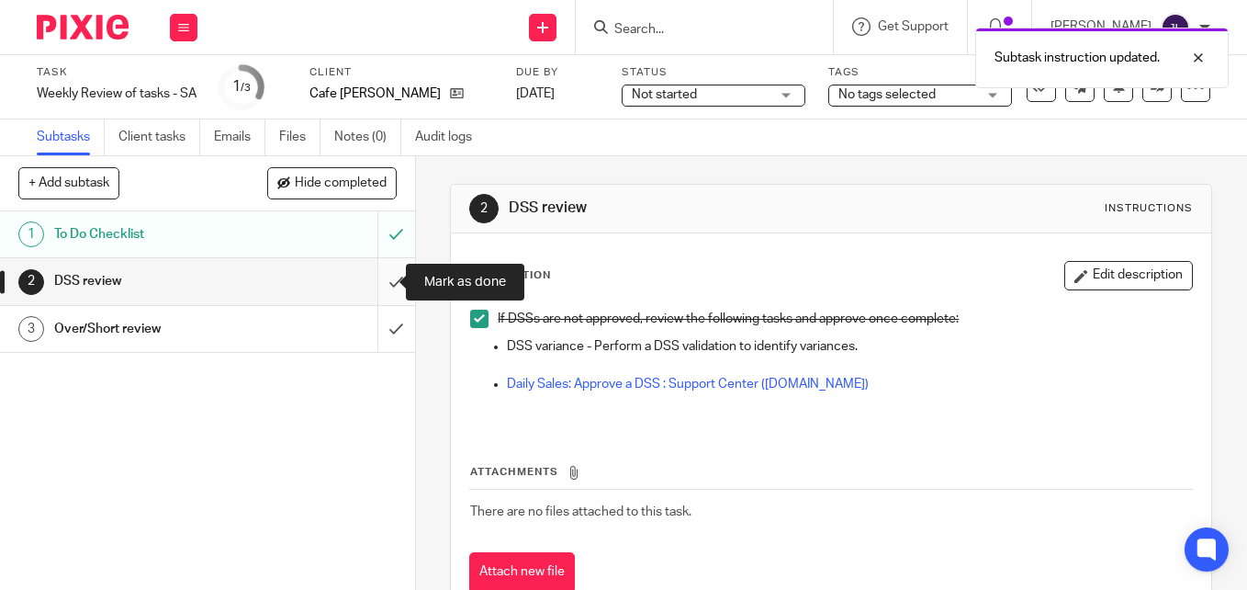
click at [381, 274] on input "submit" at bounding box center [207, 281] width 415 height 46
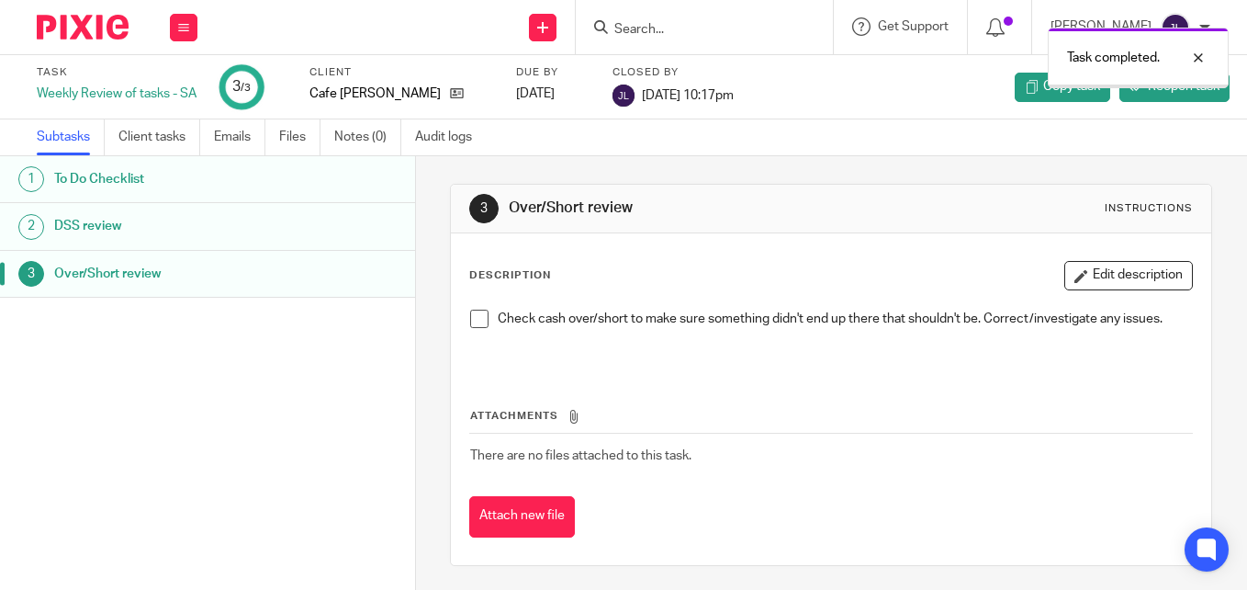
click at [476, 321] on span at bounding box center [479, 319] width 18 height 18
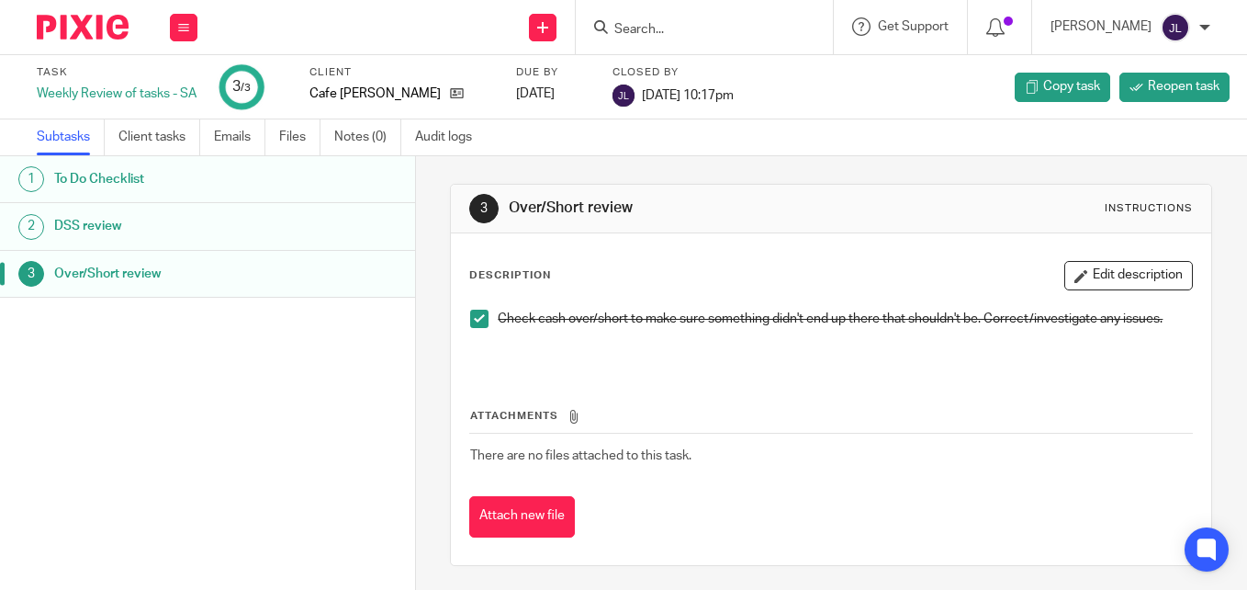
click at [87, 22] on img at bounding box center [83, 27] width 92 height 25
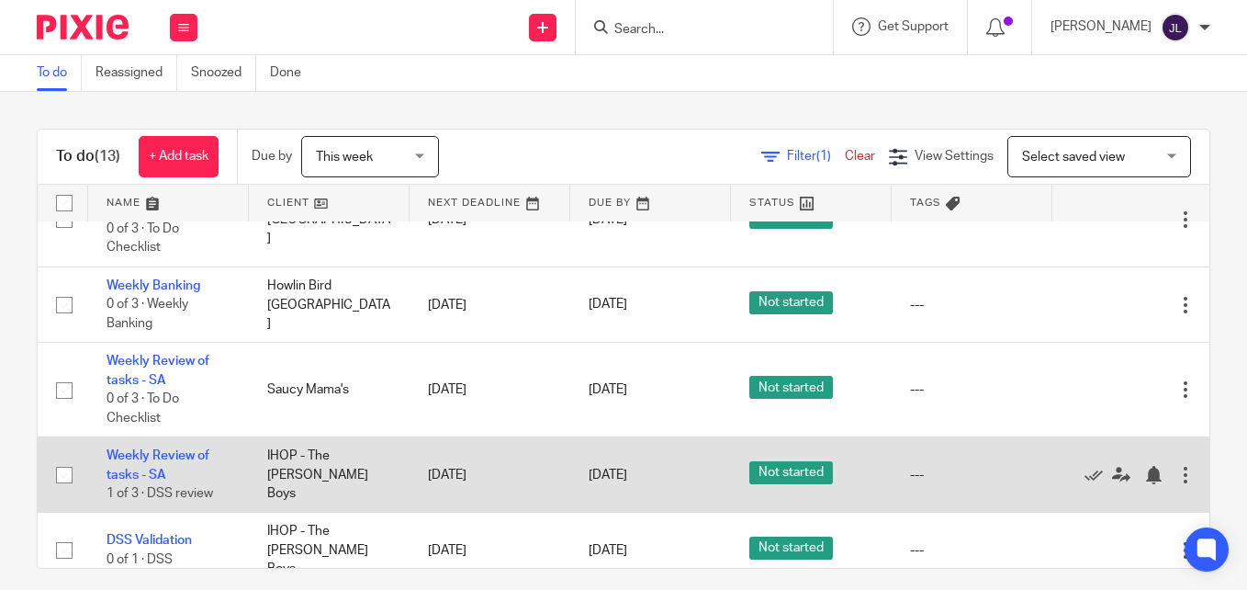
scroll to position [367, 0]
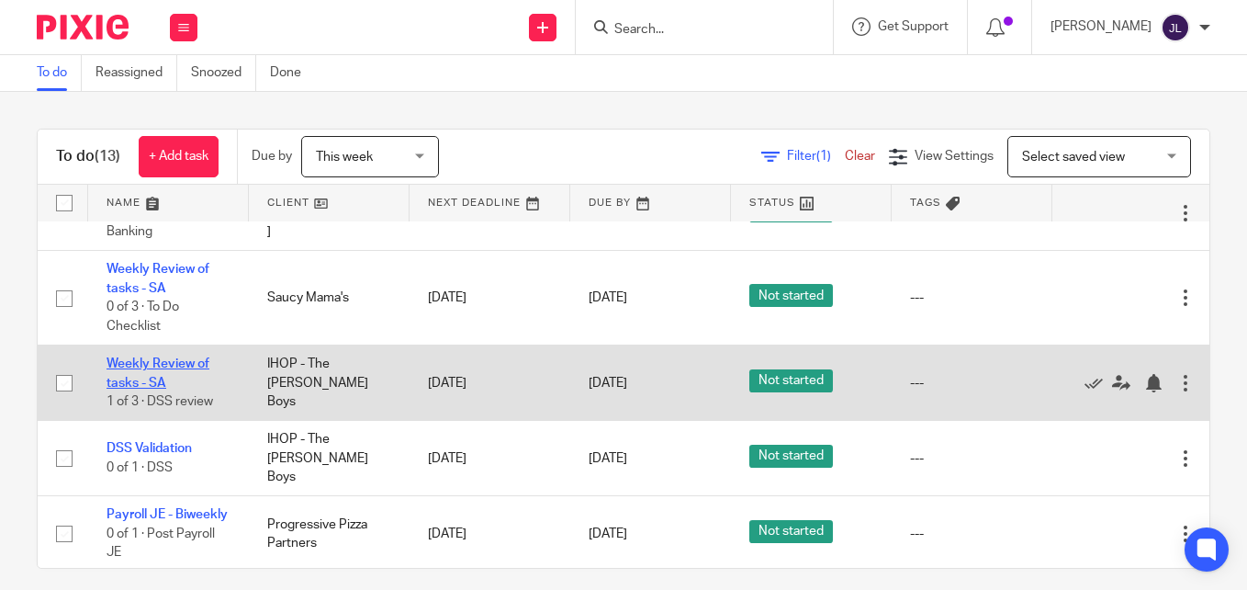
click at [130, 366] on link "Weekly Review of tasks - SA" at bounding box center [158, 372] width 103 height 31
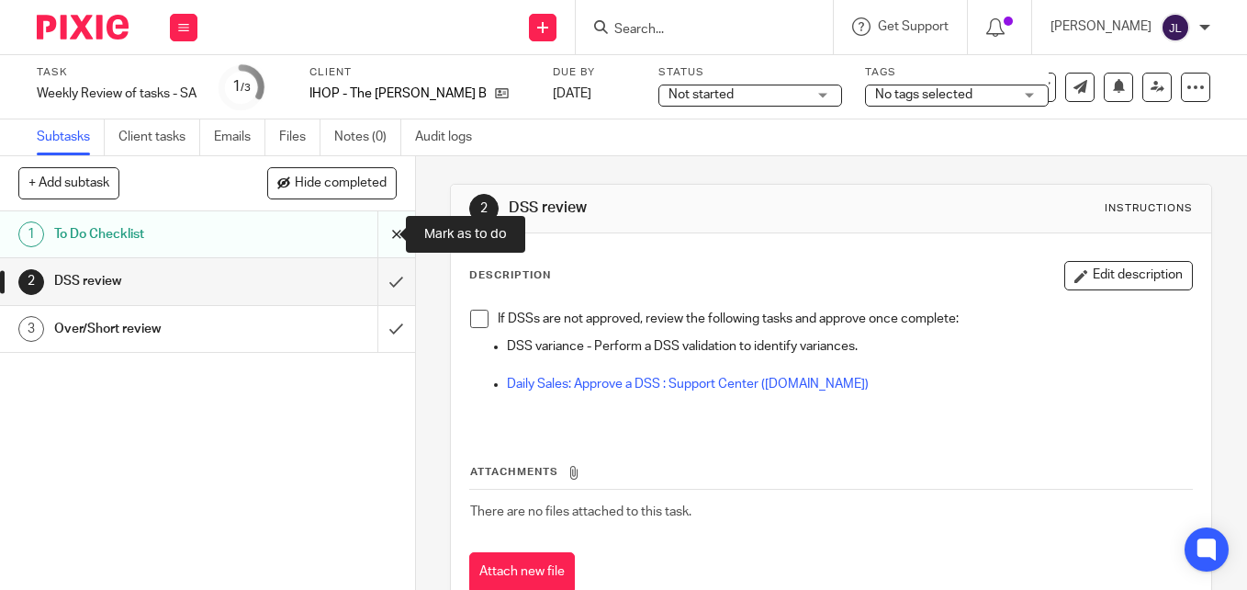
click at [378, 239] on input "submit" at bounding box center [207, 234] width 415 height 46
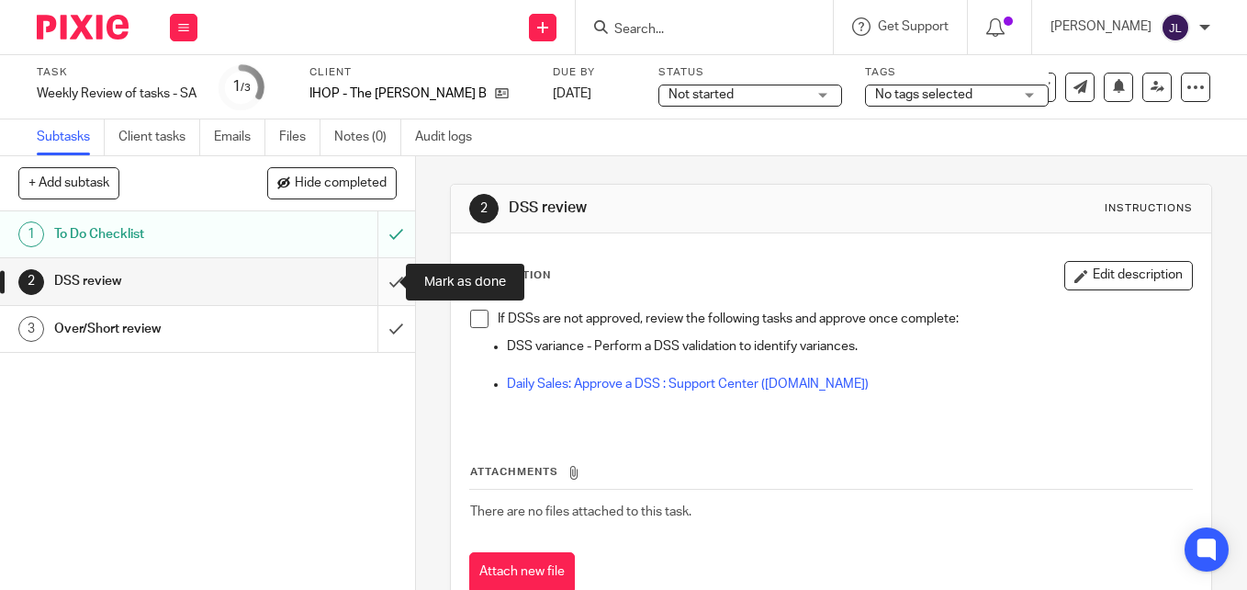
click at [378, 273] on input "submit" at bounding box center [207, 281] width 415 height 46
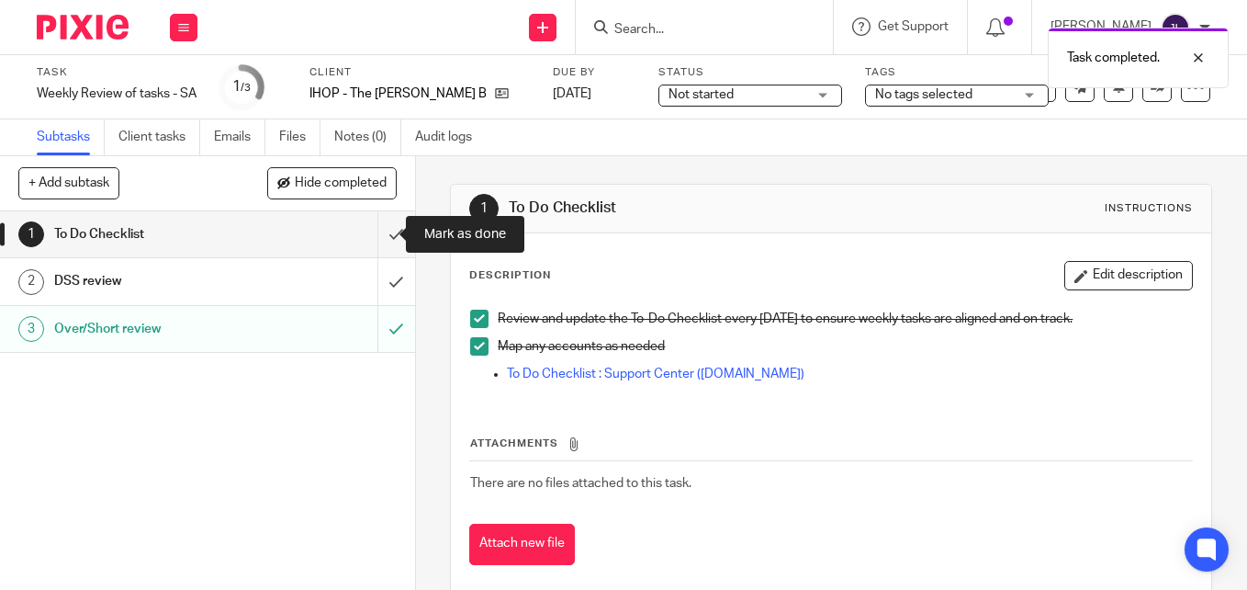
drag, startPoint x: 377, startPoint y: 228, endPoint x: 517, endPoint y: 360, distance: 192.3
click at [380, 233] on input "submit" at bounding box center [207, 234] width 415 height 46
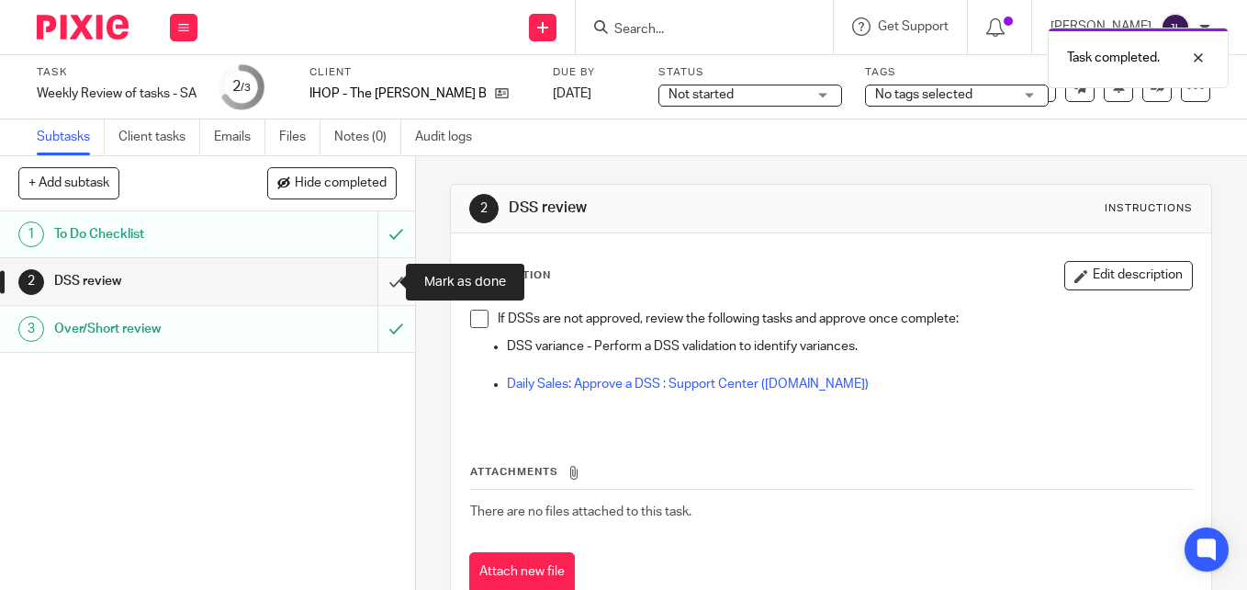
click at [383, 280] on input "submit" at bounding box center [207, 281] width 415 height 46
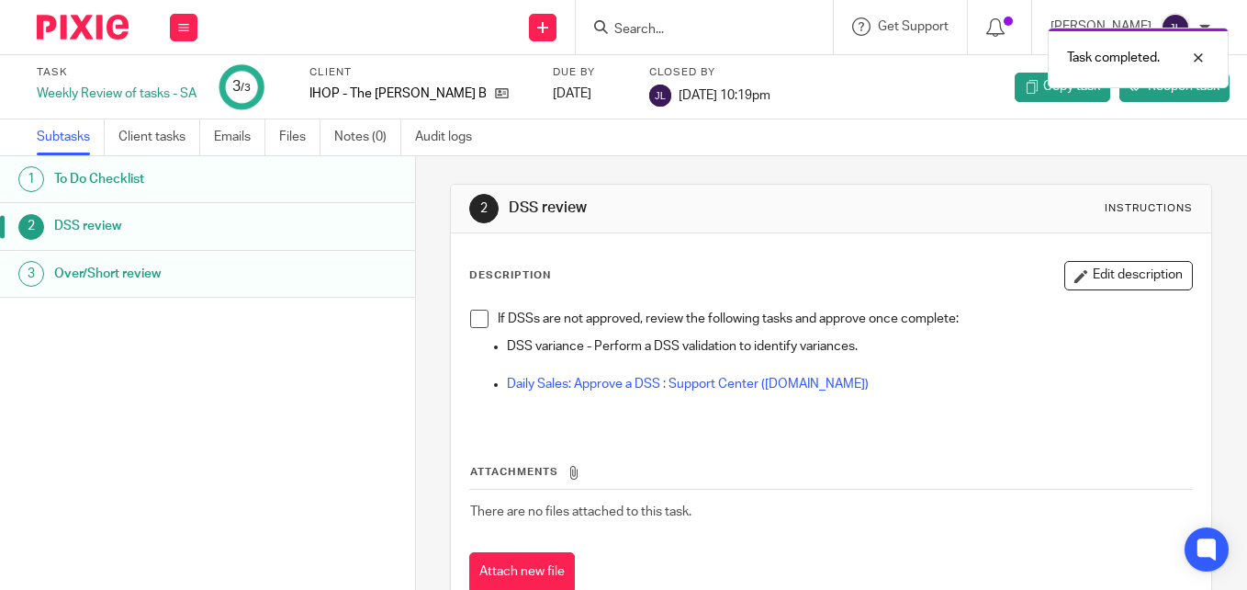
click at [104, 30] on img at bounding box center [83, 27] width 92 height 25
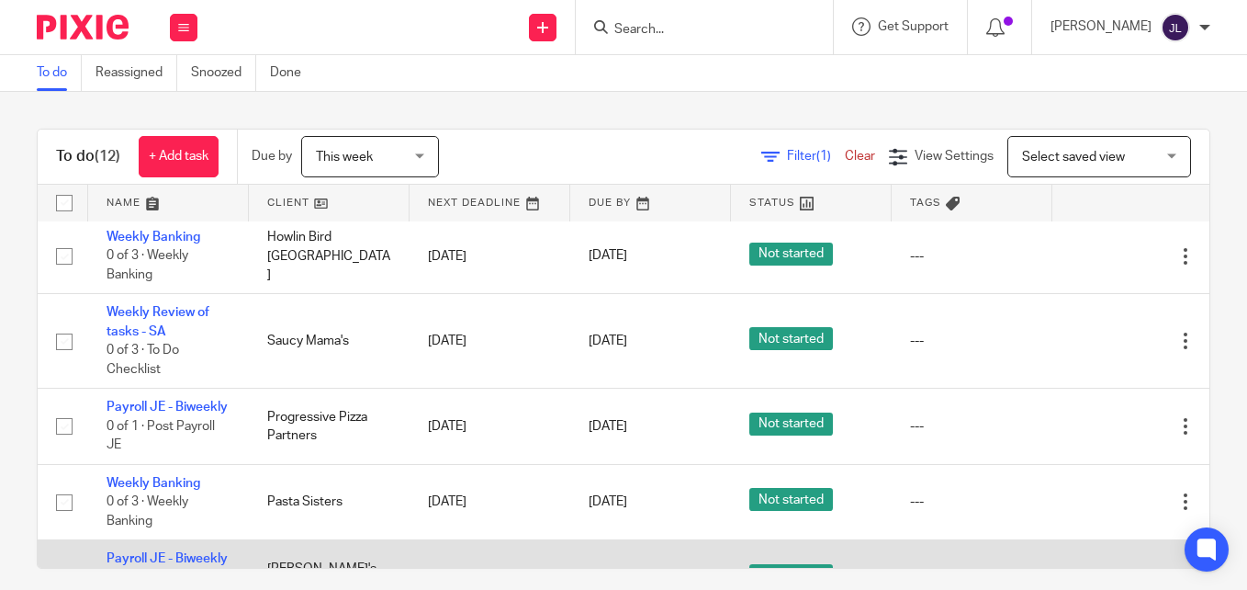
scroll to position [367, 0]
